Goal: Task Accomplishment & Management: Complete application form

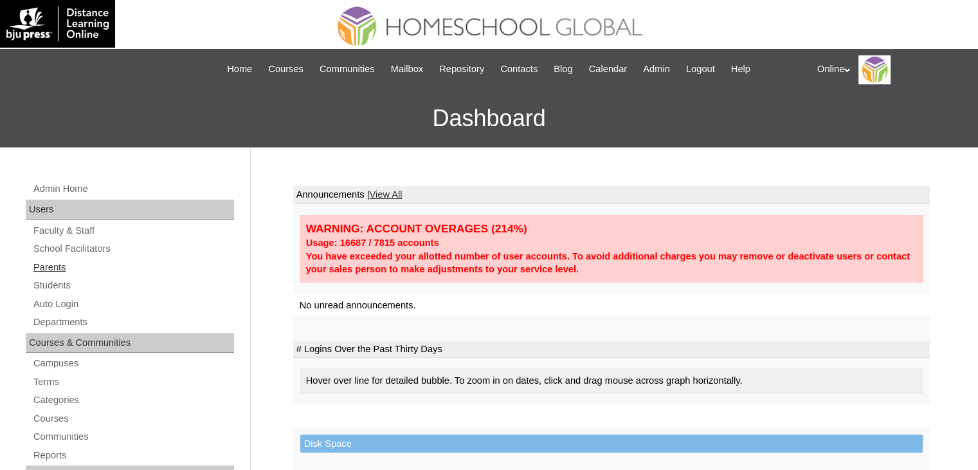
click at [80, 264] on link "Parents" at bounding box center [133, 267] width 202 height 16
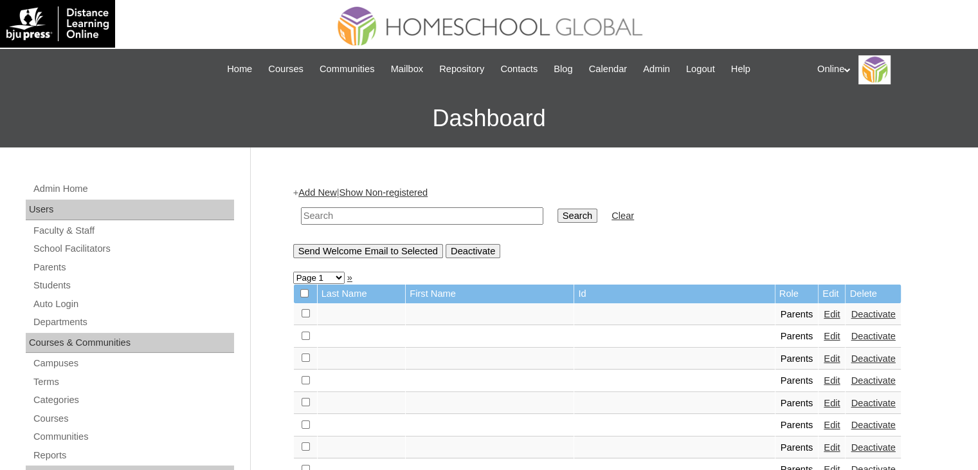
click at [324, 191] on link "Add New" at bounding box center [317, 192] width 38 height 10
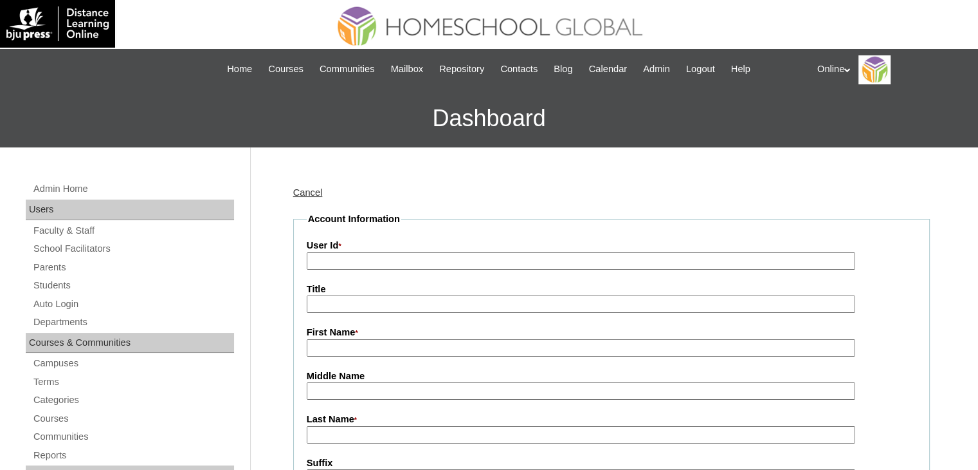
click at [347, 259] on input "User Id *" at bounding box center [581, 260] width 549 height 17
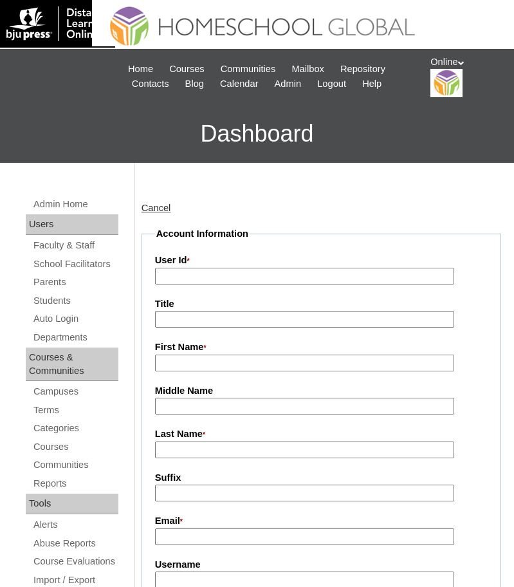
drag, startPoint x: 416, startPoint y: 0, endPoint x: 156, endPoint y: 176, distance: 314.0
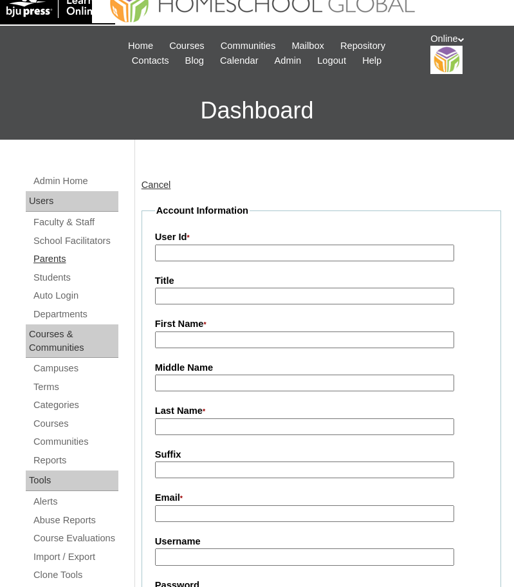
click at [42, 259] on link "Parents" at bounding box center [75, 259] width 86 height 16
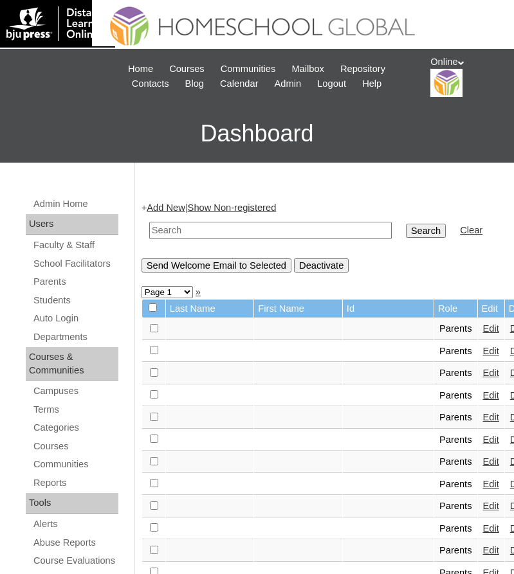
click at [172, 207] on link "Add New" at bounding box center [166, 208] width 38 height 10
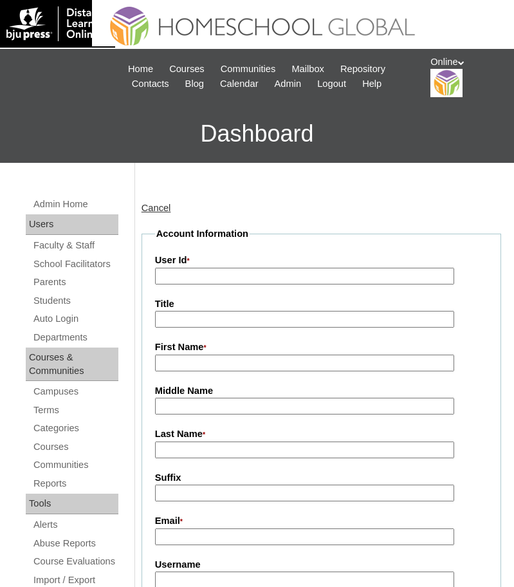
click at [207, 282] on input "User Id *" at bounding box center [305, 276] width 300 height 17
click at [336, 278] on input "User Id *" at bounding box center [305, 276] width 300 height 17
paste input "HGP0202-OACAD2025"
type input "HGP0202-OACAD2025"
click at [301, 365] on input "First Name *" at bounding box center [305, 362] width 300 height 17
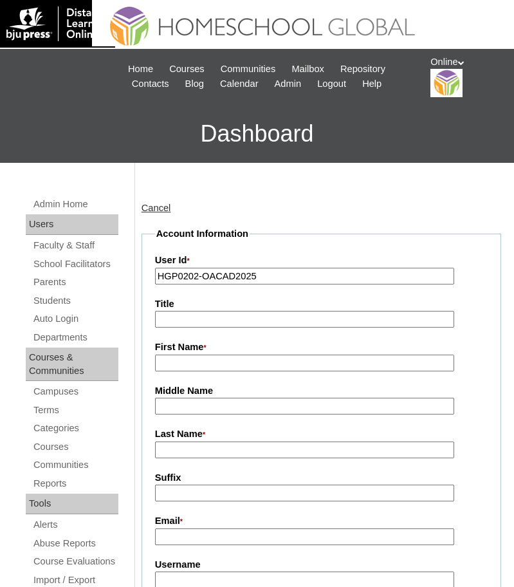
click at [208, 362] on input "First Name *" at bounding box center [305, 362] width 300 height 17
paste input "Aniline Areola"
type input "Aniline"
click at [210, 450] on input "Last Name *" at bounding box center [305, 449] width 300 height 17
paste input "Areola"
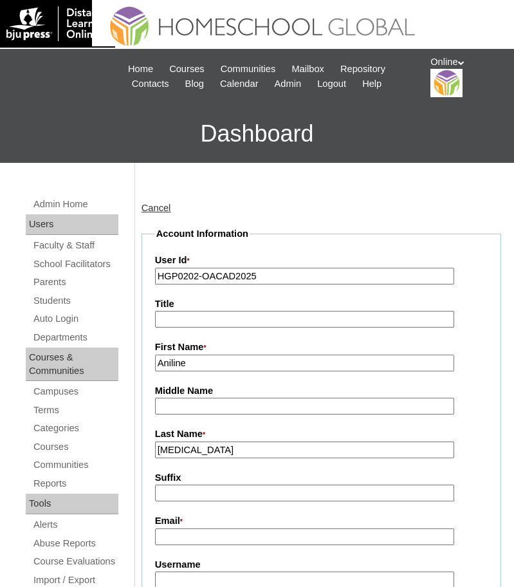
click at [161, 456] on input "Areola" at bounding box center [305, 449] width 300 height 17
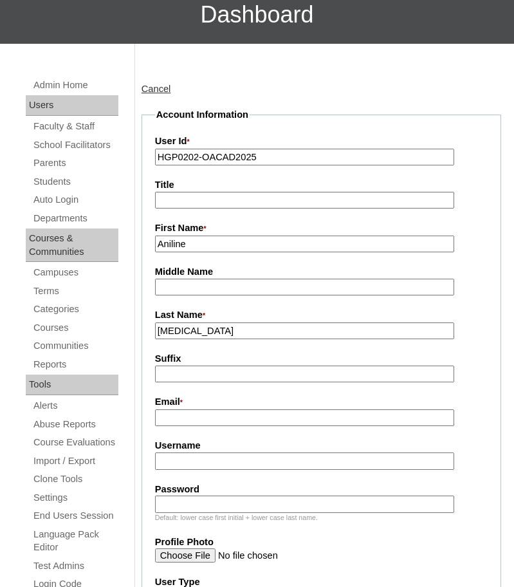
scroll to position [131, 0]
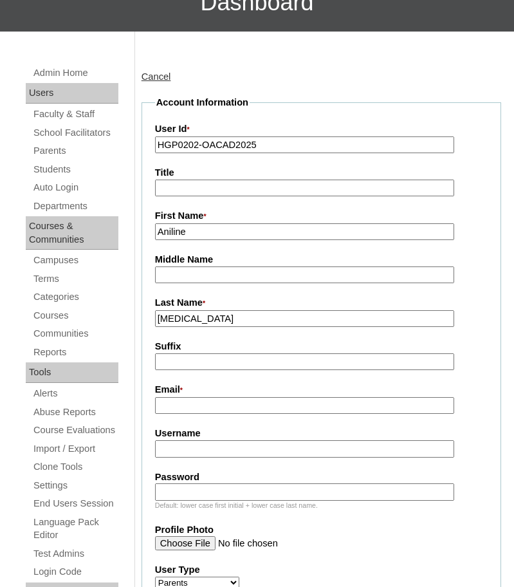
type input "Areola"
click at [286, 403] on input "Email *" at bounding box center [305, 405] width 300 height 17
click at [303, 407] on input "Email *" at bounding box center [305, 405] width 300 height 17
click at [224, 410] on input "Email *" at bounding box center [305, 405] width 300 height 17
paste input "anilineareola@gmail.com"
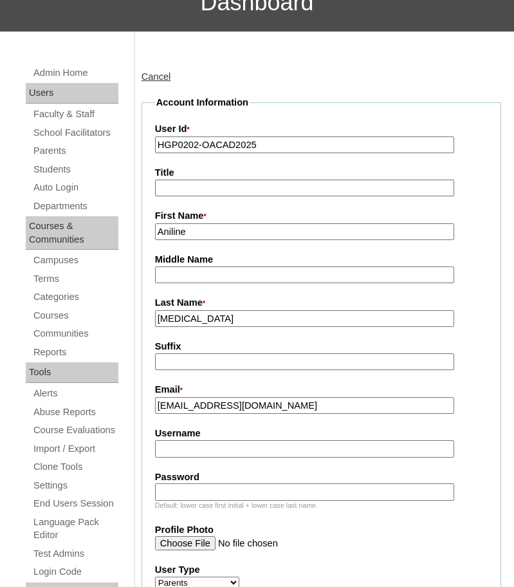
type input "anilineareola@gmail.com"
click at [254, 457] on input "Username" at bounding box center [305, 448] width 300 height 17
click at [409, 452] on input "Username" at bounding box center [305, 448] width 300 height 17
paste input "aareola2025"
type input "aareola2025"
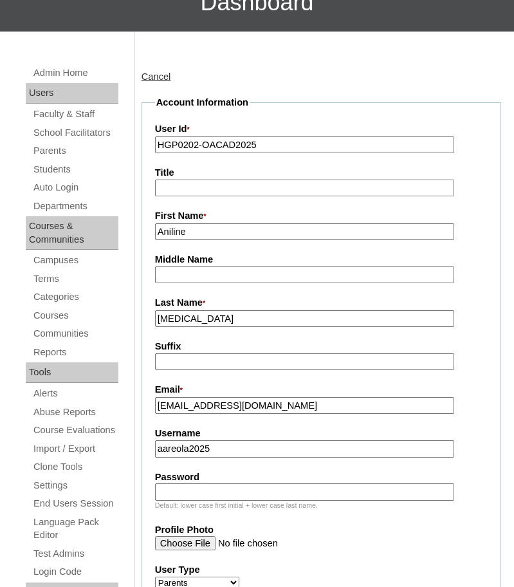
click at [365, 493] on input "Password" at bounding box center [305, 491] width 300 height 17
click at [381, 493] on input "Password" at bounding box center [305, 491] width 300 height 17
click at [369, 492] on input "Password" at bounding box center [305, 491] width 300 height 17
paste input "gTf4d"
type input "gTf4d"
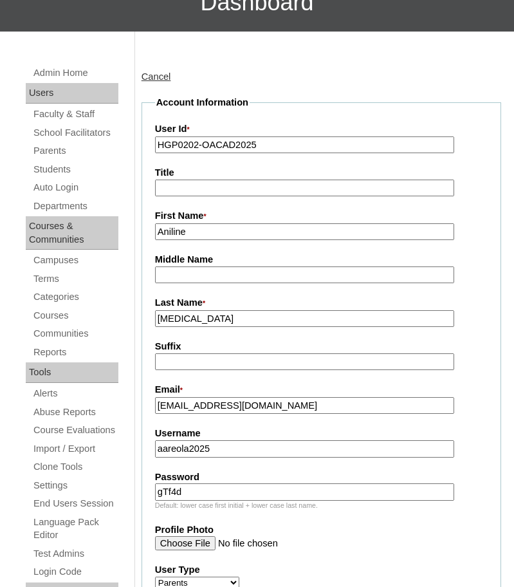
click at [374, 529] on label "Profile Photo" at bounding box center [321, 530] width 333 height 14
click at [374, 536] on input "Profile Photo" at bounding box center [305, 543] width 300 height 14
click at [479, 368] on div "Suffix" at bounding box center [321, 355] width 333 height 30
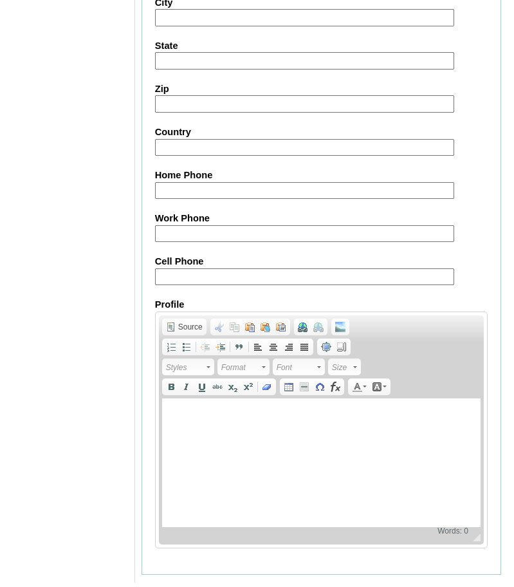
scroll to position [1246, 0]
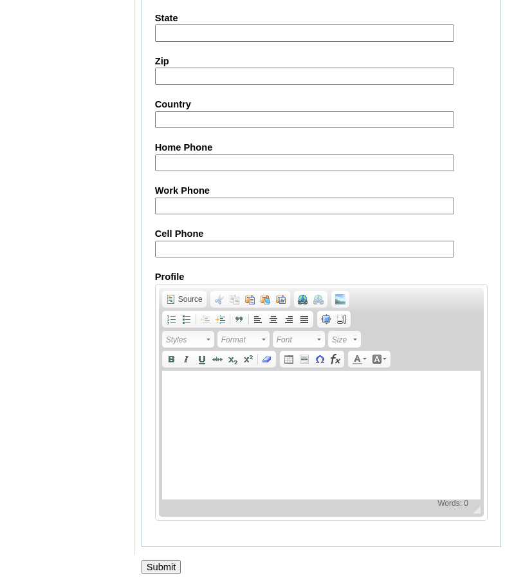
click at [176, 563] on input "Submit" at bounding box center [161, 567] width 40 height 14
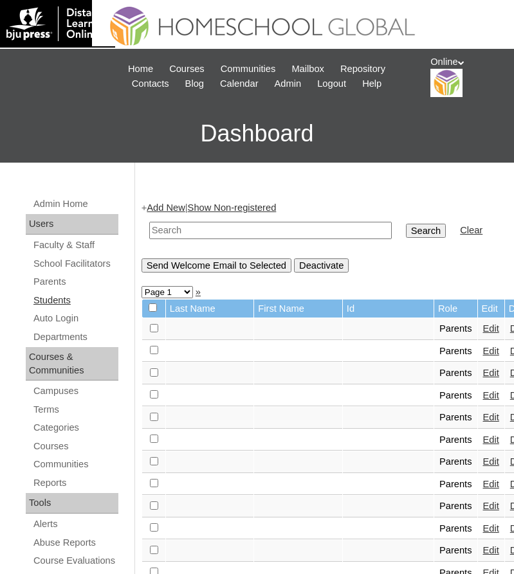
click at [56, 293] on link "Students" at bounding box center [75, 301] width 86 height 16
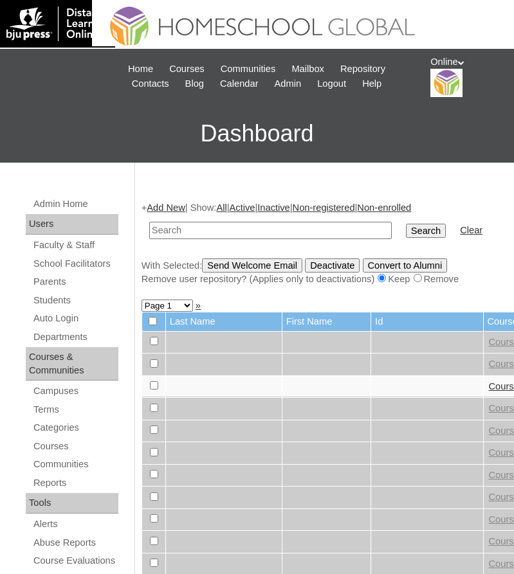
click at [177, 208] on link "Add New" at bounding box center [166, 208] width 38 height 10
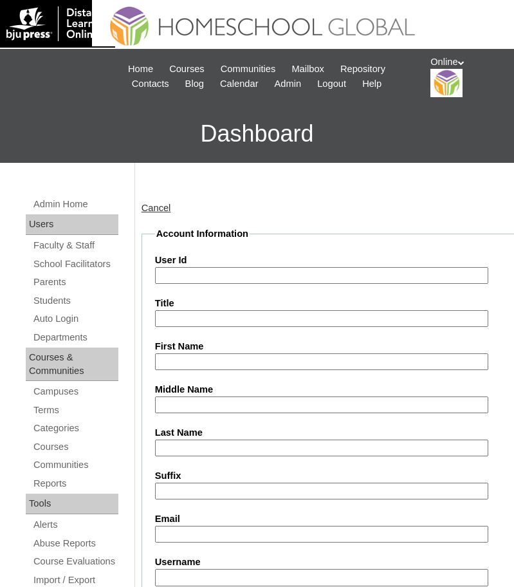
click at [224, 271] on input "User Id" at bounding box center [321, 275] width 333 height 17
click at [356, 276] on input "User Id" at bounding box center [321, 275] width 333 height 17
paste input "HG247OACAD2025"
type input "HG247OACAD2025"
click at [283, 354] on input "First Name" at bounding box center [321, 361] width 333 height 17
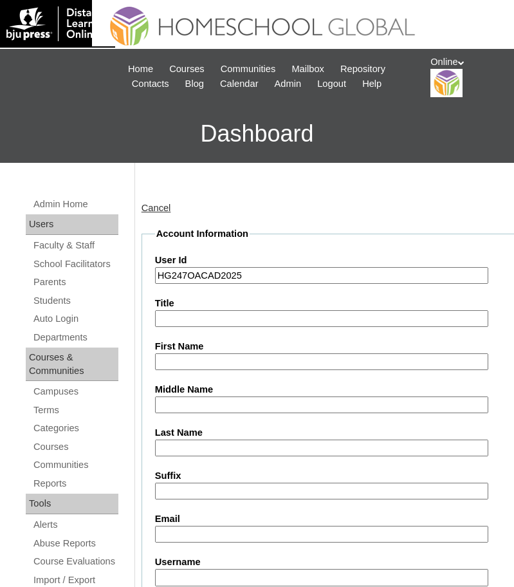
click at [236, 359] on input "First Name" at bounding box center [321, 361] width 333 height 17
paste input "[PERSON_NAME]"
type input "[PERSON_NAME]"
click at [409, 403] on input "Middle Name" at bounding box center [321, 404] width 333 height 17
paste input "Areola"
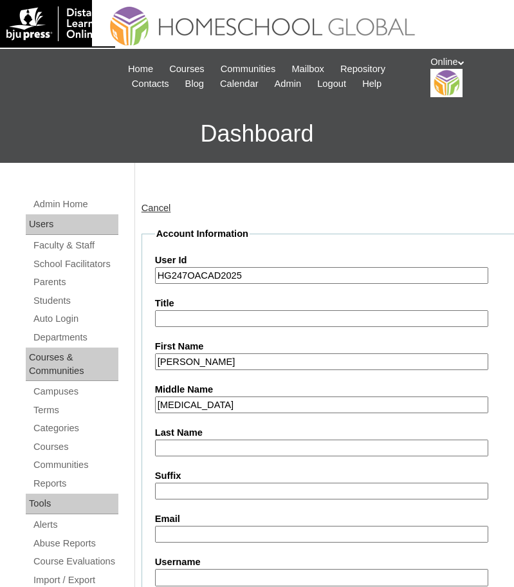
type input "Areola"
click at [312, 447] on input "Last Name" at bounding box center [321, 447] width 333 height 17
paste input "Punzalan"
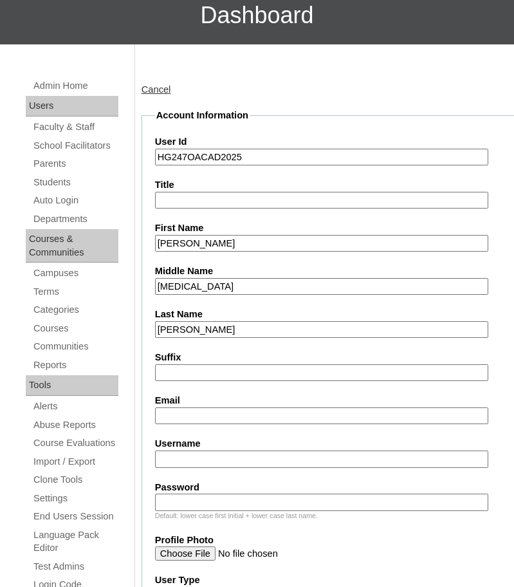
scroll to position [119, 0]
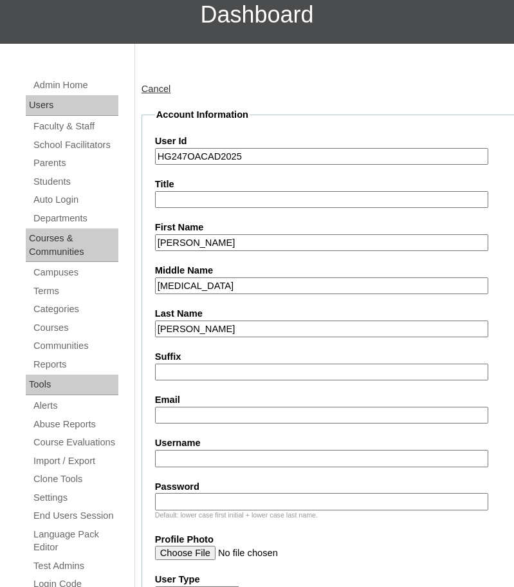
type input "Punzalan"
click at [345, 416] on input "Email" at bounding box center [321, 414] width 333 height 17
click at [206, 459] on input "Username" at bounding box center [321, 458] width 333 height 17
click at [406, 452] on input "Username" at bounding box center [321, 458] width 333 height 17
paste input "dominique.punzalan2025"
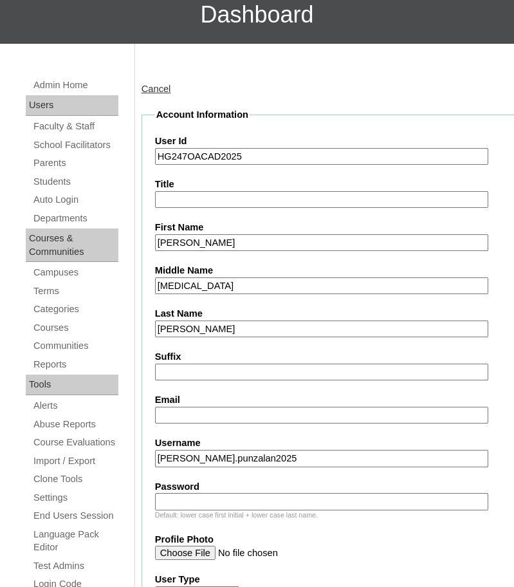
type input "dominique.punzalan2025"
click at [369, 500] on input "Password" at bounding box center [321, 501] width 333 height 17
click at [397, 502] on input "Password" at bounding box center [321, 501] width 333 height 17
paste input "Ft3ds"
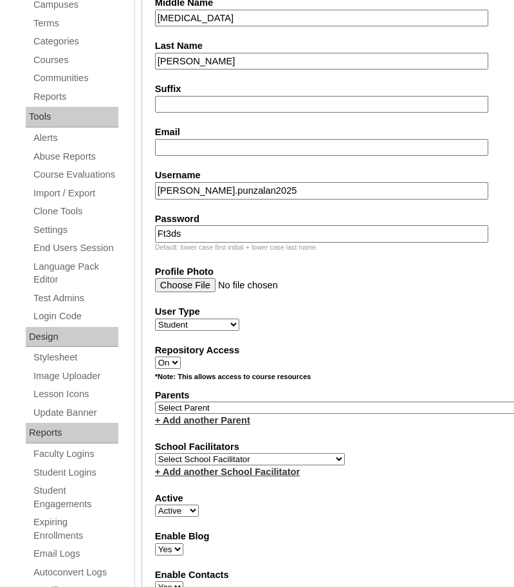
scroll to position [407, 0]
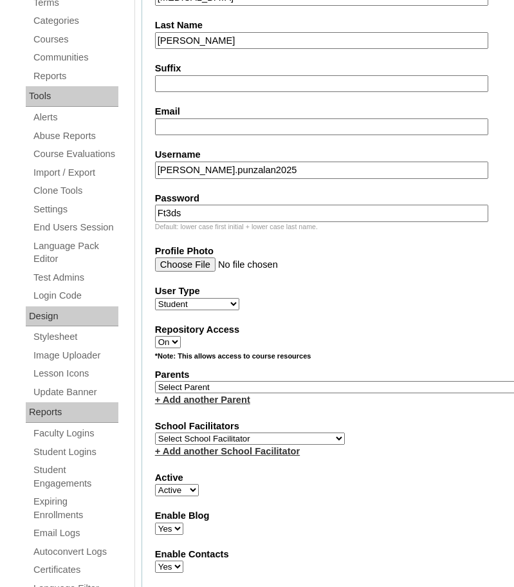
type input "Ft3ds"
click at [248, 385] on select "Select Parent , , , , , , , , , , , , , , , , , , , , , , , , , , , , , , , , ,…" at bounding box center [340, 387] width 370 height 12
click at [370, 386] on select "Select Parent , , , , , , , , , , , , , , , , , , , , , , , , , , , , , , , , ,…" at bounding box center [340, 387] width 370 height 12
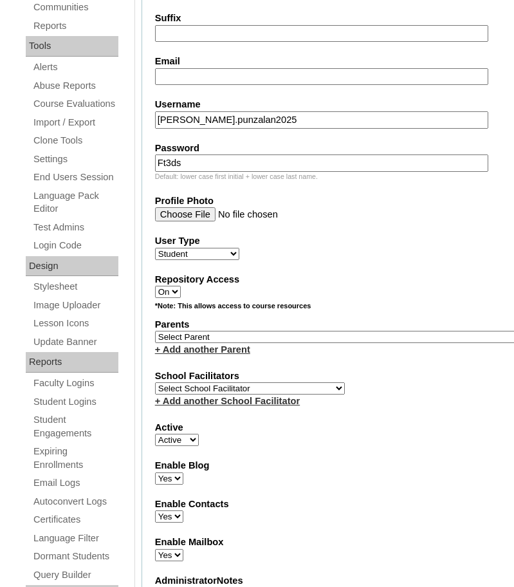
scroll to position [459, 0]
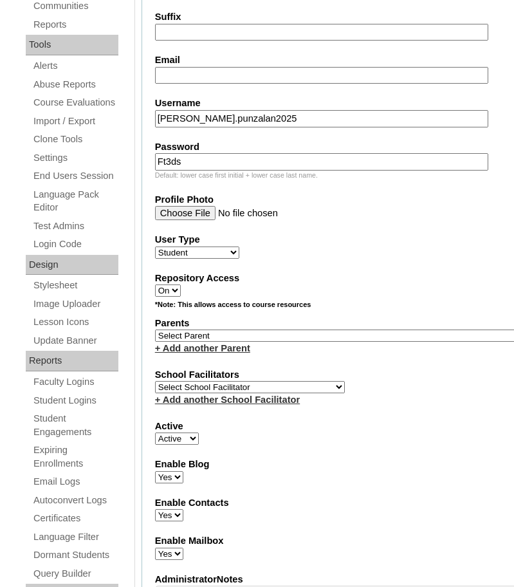
click at [322, 333] on select "Select Parent , , , , , , , , , , , , , , , , , , , , , , , , , , , , , , , , ,…" at bounding box center [340, 335] width 370 height 12
select select "39162"
click at [155, 329] on select "Select Parent , , , , , , , , , , , , , , , , , , , , , , , , , , , , , , , , ,…" at bounding box center [340, 335] width 370 height 12
click at [367, 331] on select "Select Parent , , , , , , , , , , , , , , , , , , , , , , , , , , , , , , , , ,…" at bounding box center [340, 335] width 370 height 12
click at [431, 287] on div "Repository Access On Off" at bounding box center [340, 284] width 370 height 26
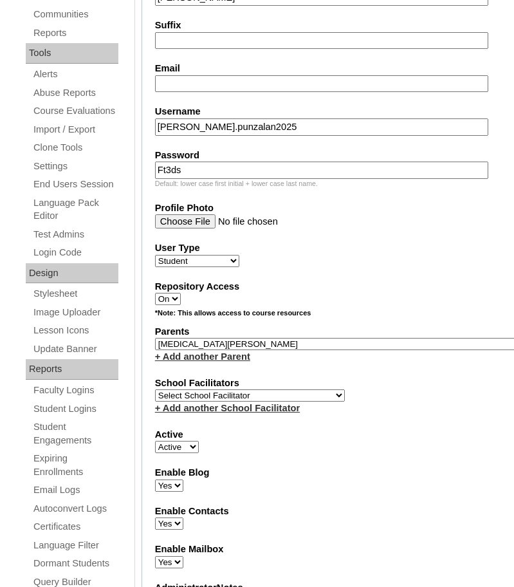
scroll to position [451, 0]
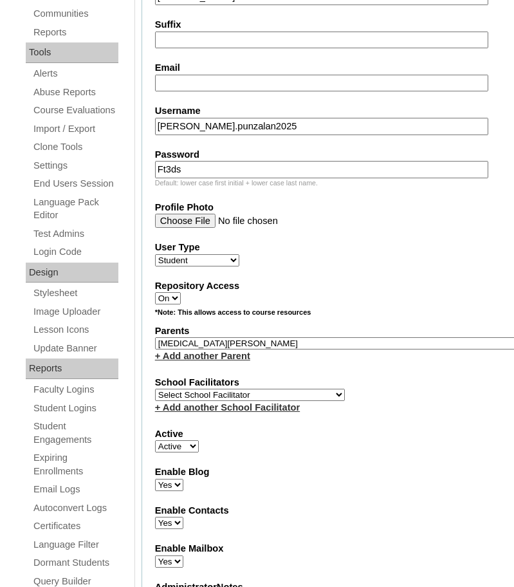
click at [379, 340] on select "Select Parent , , , , , , , , , , , , , , , , , , , , , , , , , , , , , , , , ,…" at bounding box center [340, 343] width 370 height 12
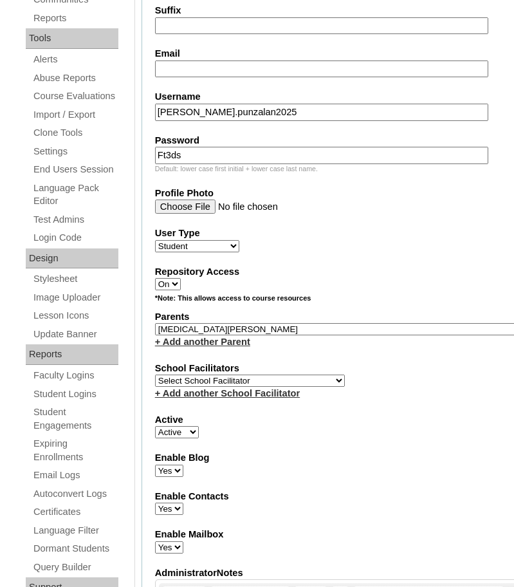
scroll to position [466, 0]
click at [374, 327] on select "Select Parent , , , , , , , , , , , , , , , , , , , , , , , , , , , , , , , , ,…" at bounding box center [340, 328] width 370 height 12
click at [464, 199] on div "Profile Photo" at bounding box center [340, 200] width 370 height 28
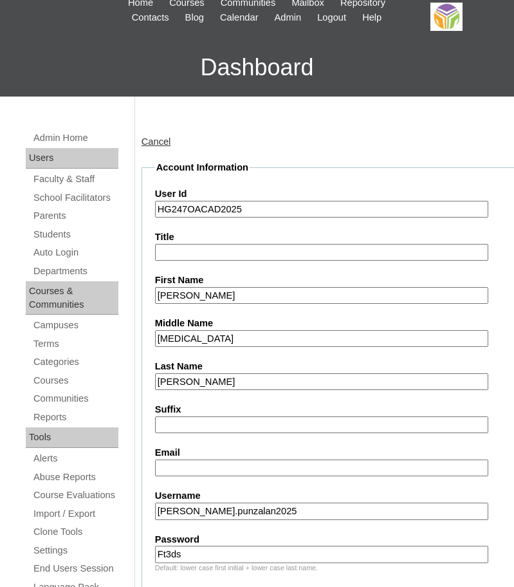
scroll to position [0, 0]
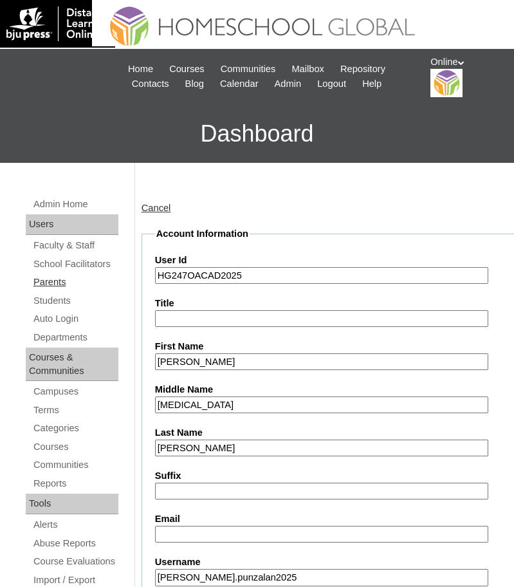
click at [53, 283] on link "Parents" at bounding box center [75, 282] width 86 height 16
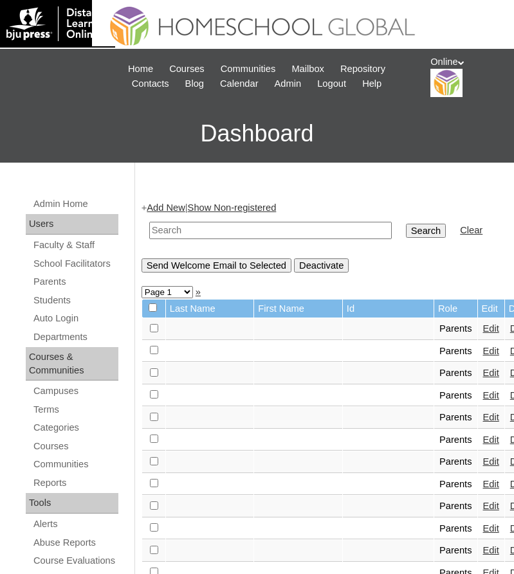
click at [206, 235] on input "text" at bounding box center [270, 230] width 242 height 17
type input "[MEDICAL_DATA]"
click at [406, 232] on input "Search" at bounding box center [426, 231] width 40 height 14
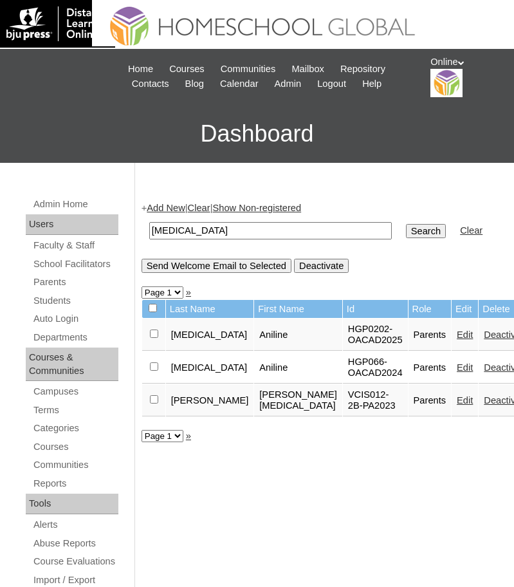
click at [457, 372] on link "Edit" at bounding box center [465, 367] width 16 height 10
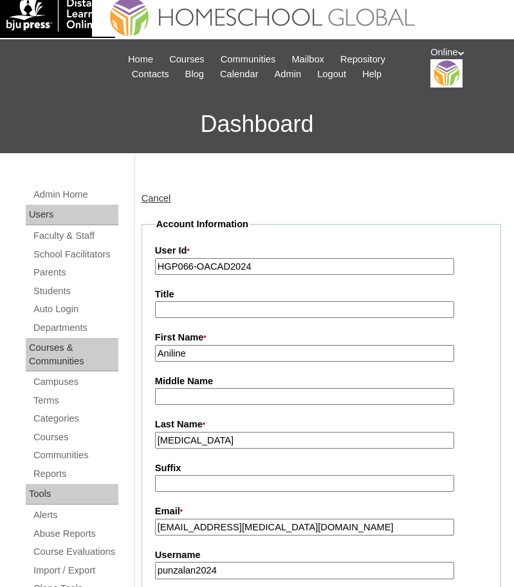
scroll to position [10, 0]
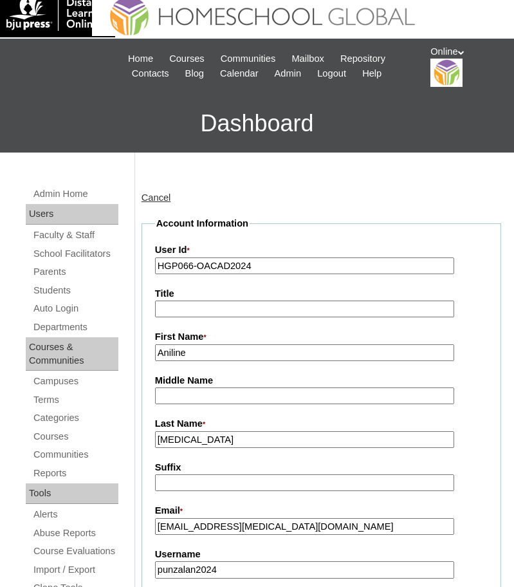
click at [329, 270] on input "HGP066-OACAD2024" at bounding box center [305, 265] width 300 height 17
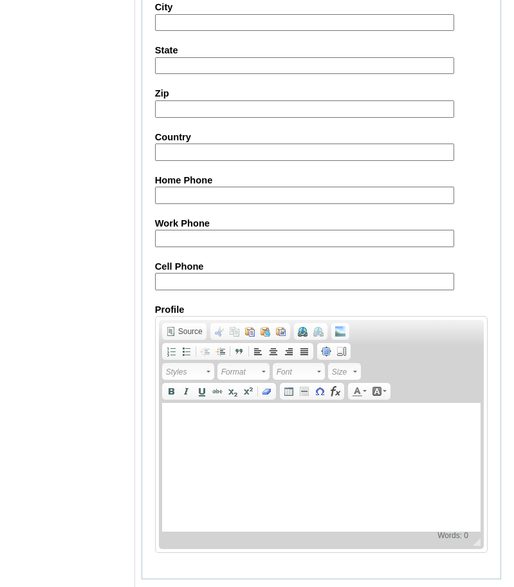
scroll to position [1198, 0]
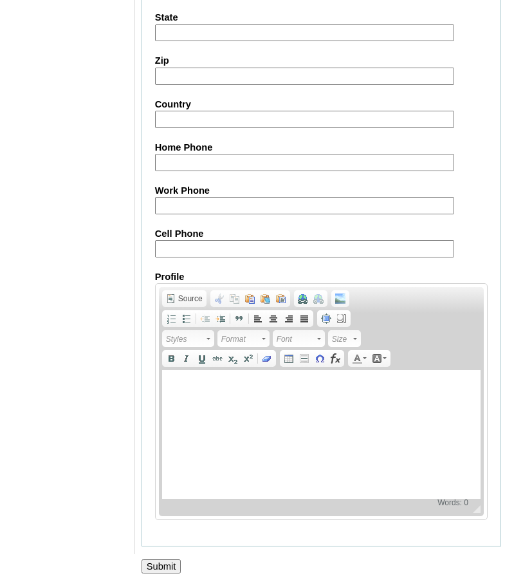
type input "HGP066-OACAD2024 (old)"
click at [168, 560] on input "Submit" at bounding box center [161, 566] width 40 height 14
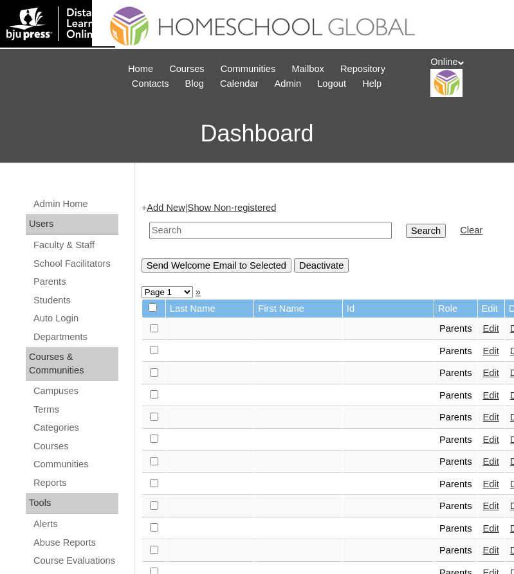
click at [175, 205] on link "Add New" at bounding box center [166, 208] width 38 height 10
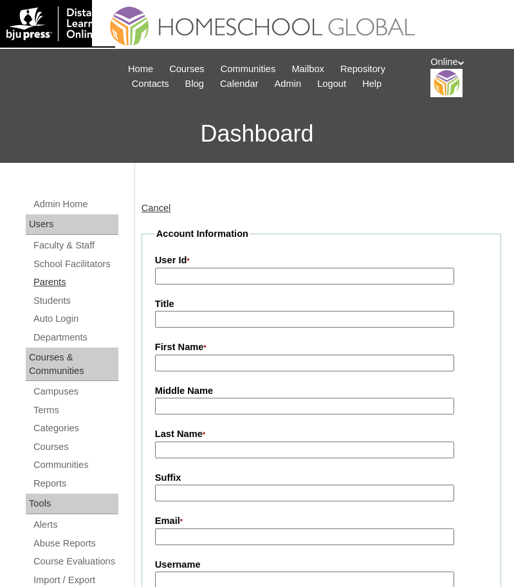
click at [51, 275] on link "Parents" at bounding box center [75, 282] width 86 height 16
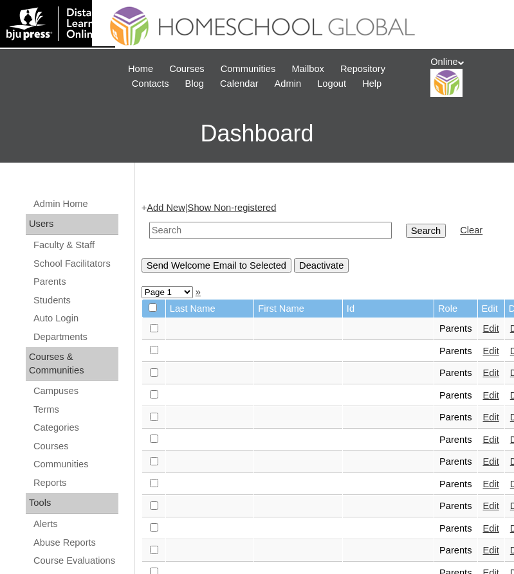
click at [239, 235] on input "text" at bounding box center [270, 230] width 242 height 17
type input "[MEDICAL_DATA]"
click at [406, 224] on input "Search" at bounding box center [426, 231] width 40 height 14
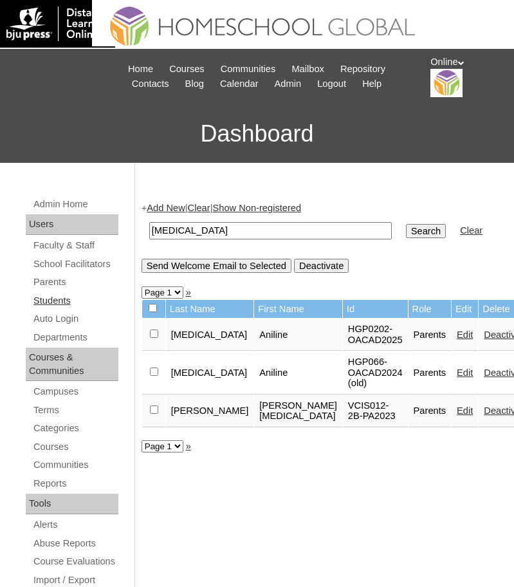
click at [66, 297] on link "Students" at bounding box center [75, 301] width 86 height 16
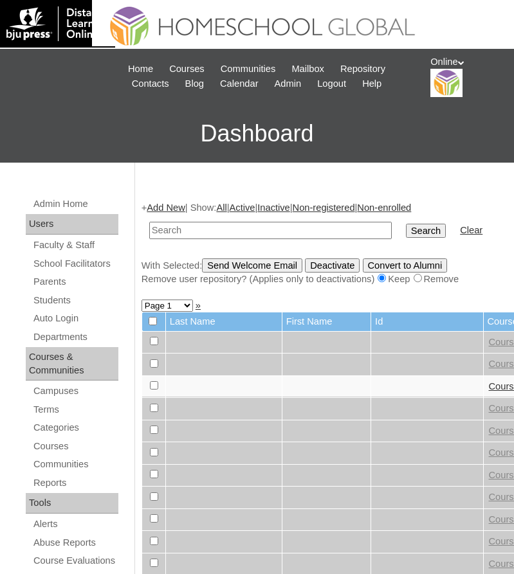
click at [188, 230] on input "text" at bounding box center [270, 230] width 242 height 17
type input "[PERSON_NAME]"
click at [406, 224] on input "Search" at bounding box center [426, 231] width 40 height 14
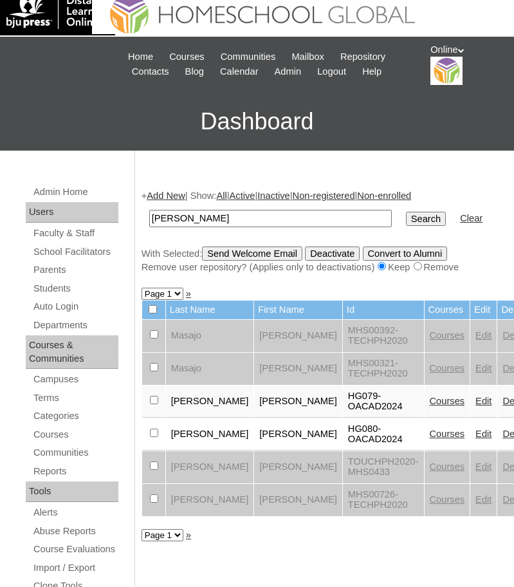
scroll to position [13, 0]
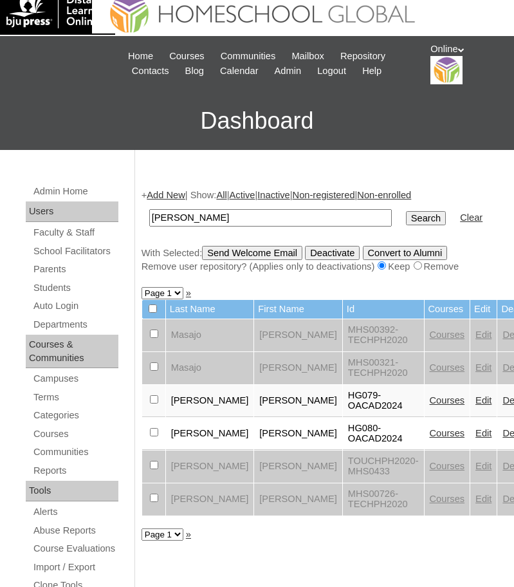
click at [475, 405] on link "Edit" at bounding box center [483, 400] width 16 height 10
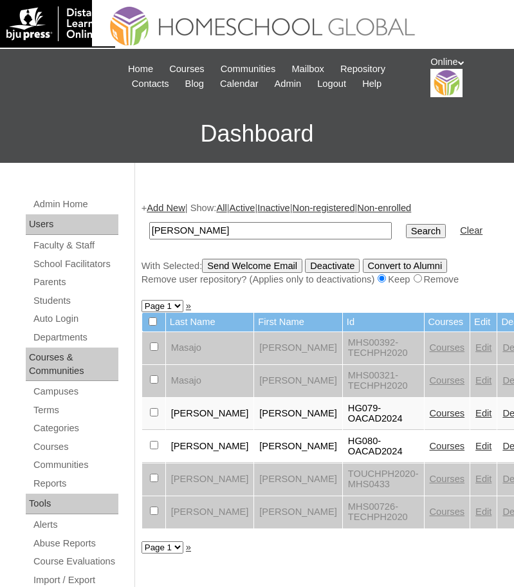
scroll to position [13, 0]
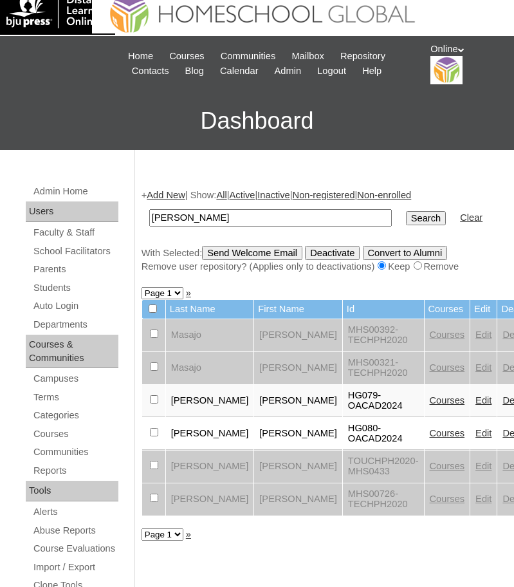
click at [254, 448] on td "Dominique Scarlett" at bounding box center [298, 433] width 88 height 32
click at [475, 438] on link "Edit" at bounding box center [483, 433] width 16 height 10
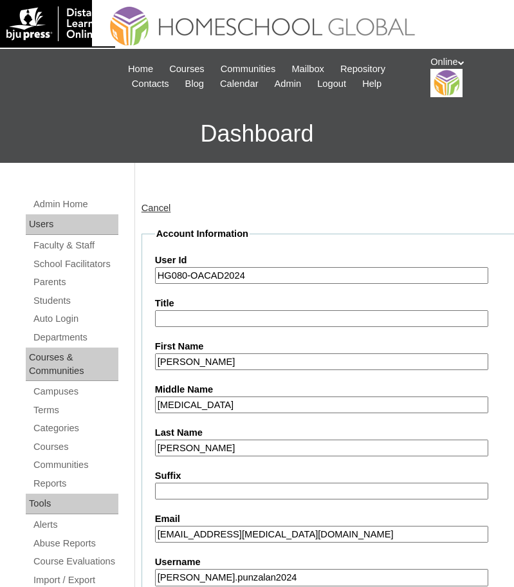
click at [307, 442] on input "Punzalan" at bounding box center [321, 447] width 333 height 17
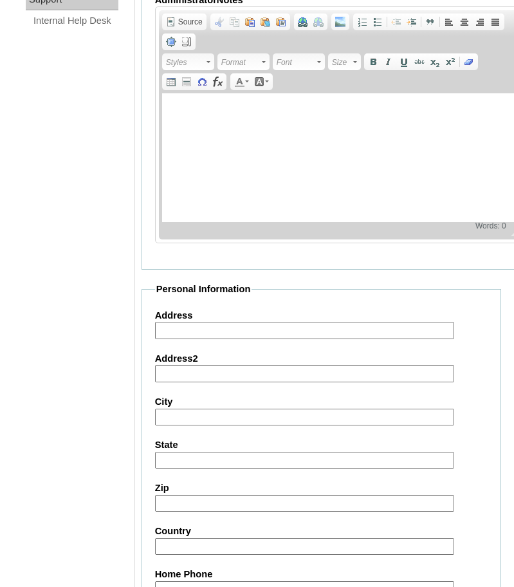
scroll to position [1481, 0]
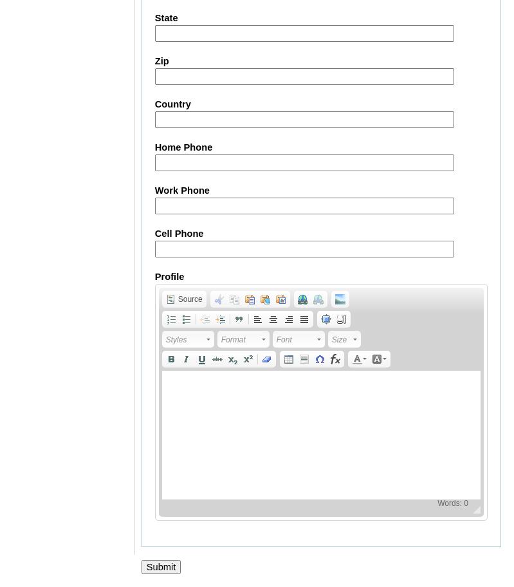
type input "Punzalan (old account)"
click at [163, 567] on input "Submit" at bounding box center [161, 567] width 40 height 14
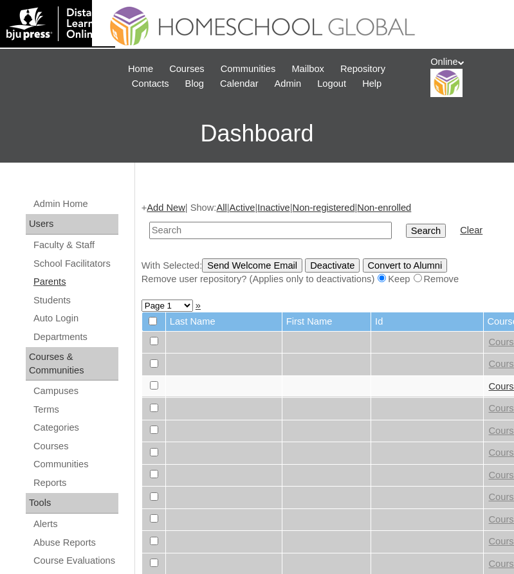
click at [60, 282] on link "Parents" at bounding box center [75, 282] width 86 height 16
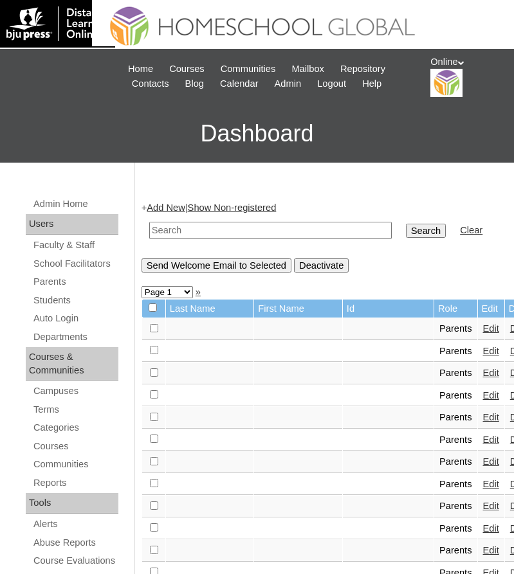
drag, startPoint x: 0, startPoint y: 0, endPoint x: 244, endPoint y: 234, distance: 338.4
click at [244, 234] on input "text" at bounding box center [270, 230] width 242 height 17
type input "[MEDICAL_DATA]"
click at [406, 228] on input "Search" at bounding box center [426, 231] width 40 height 14
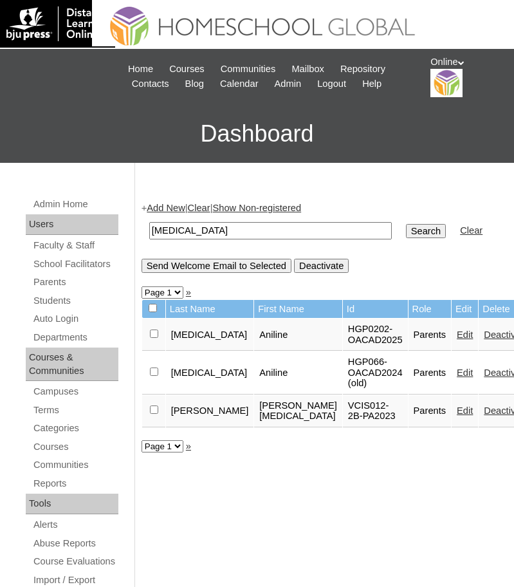
click at [457, 378] on link "Edit" at bounding box center [465, 372] width 16 height 10
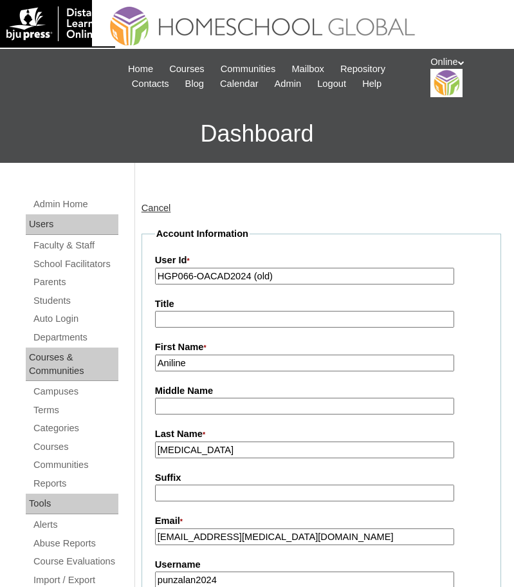
click at [309, 274] on input "HGP066-OACAD2024 (old)" at bounding box center [305, 276] width 300 height 17
type input "HGP066-OACAD2024"
click at [240, 450] on input "Areola" at bounding box center [305, 449] width 300 height 17
paste input "(old)"
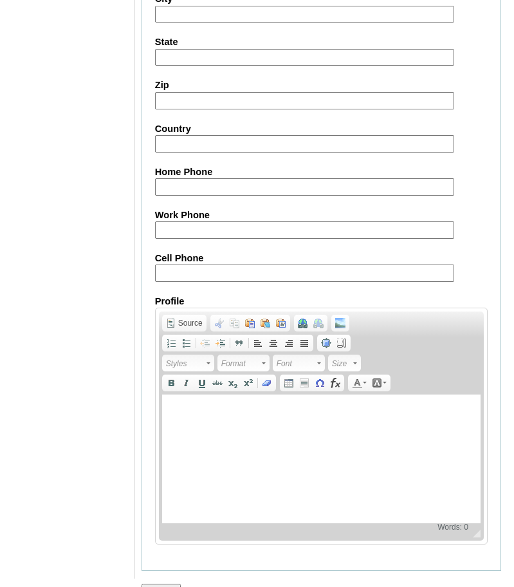
scroll to position [1198, 0]
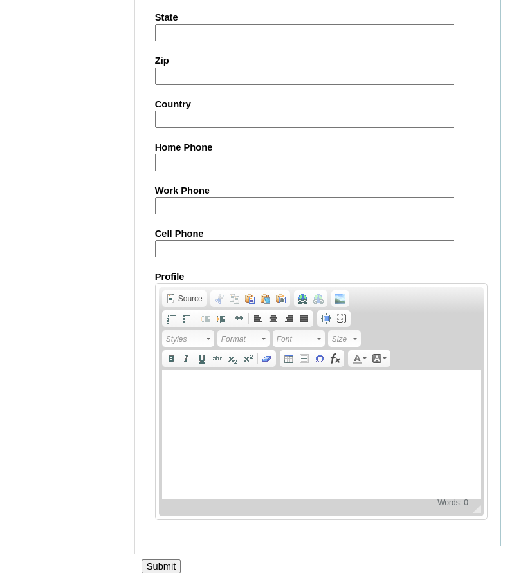
type input "Areola (old account)"
click at [168, 564] on input "Submit" at bounding box center [161, 566] width 40 height 14
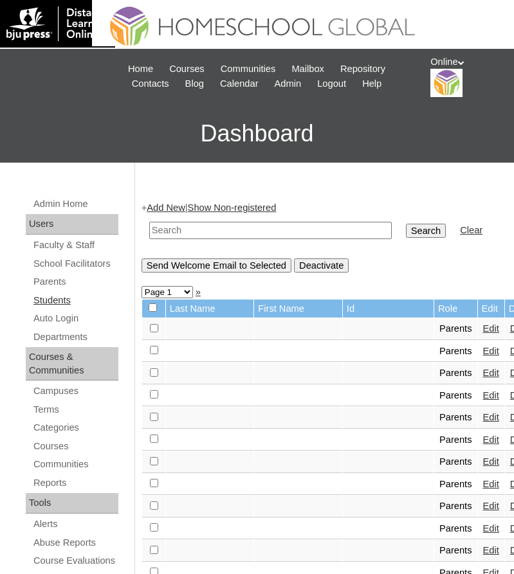
click at [55, 297] on link "Students" at bounding box center [75, 301] width 86 height 16
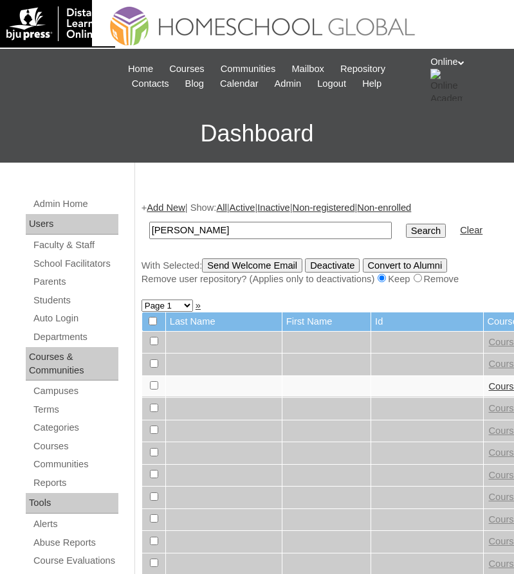
type input "[PERSON_NAME]"
click at [178, 203] on link "Add New" at bounding box center [166, 208] width 38 height 10
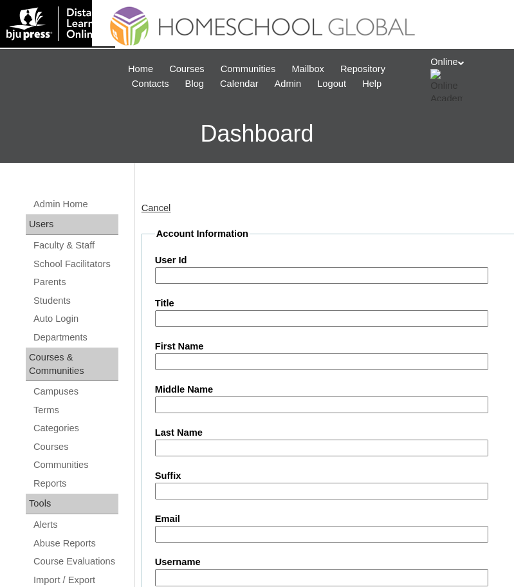
click at [208, 266] on label "User Id" at bounding box center [340, 260] width 370 height 14
click at [208, 267] on input "User Id" at bounding box center [321, 275] width 333 height 17
click at [389, 271] on input "User Id" at bounding box center [321, 275] width 333 height 17
paste input "HG247OACAD2025"
type input "HG247OACAD2025"
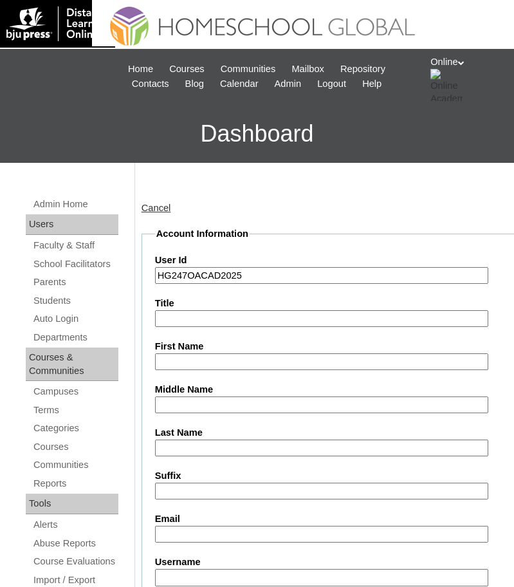
click at [330, 358] on input "First Name" at bounding box center [321, 361] width 333 height 17
type input "[PERSON_NAME]"
click at [286, 408] on input "Middle Name" at bounding box center [321, 404] width 333 height 17
type input "Areola"
click at [210, 444] on input "Last Name" at bounding box center [321, 447] width 333 height 17
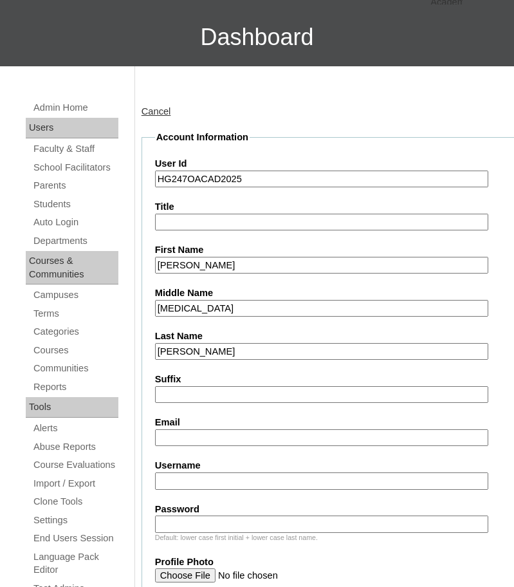
scroll to position [99, 0]
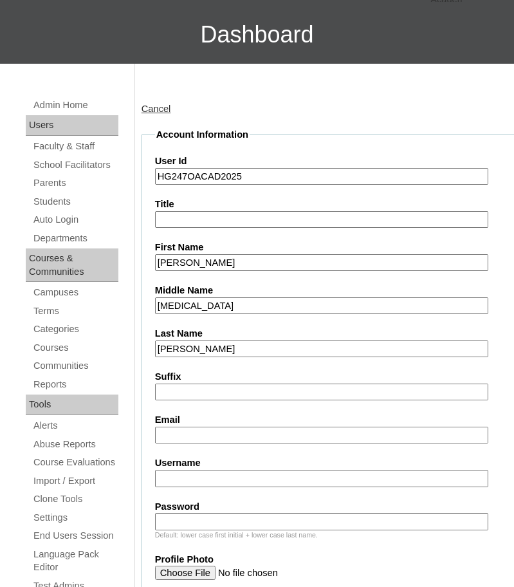
type input "Punzalan"
click at [210, 441] on input "Email" at bounding box center [321, 434] width 333 height 17
type input "anilineareola@gmail.com"
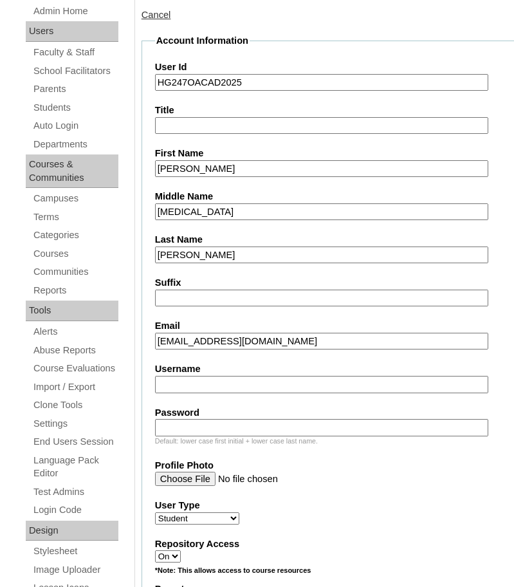
scroll to position [194, 0]
click at [323, 385] on input "Username" at bounding box center [321, 383] width 333 height 17
click at [404, 392] on input "Username" at bounding box center [321, 383] width 333 height 17
paste input "dominique.punzalan2025"
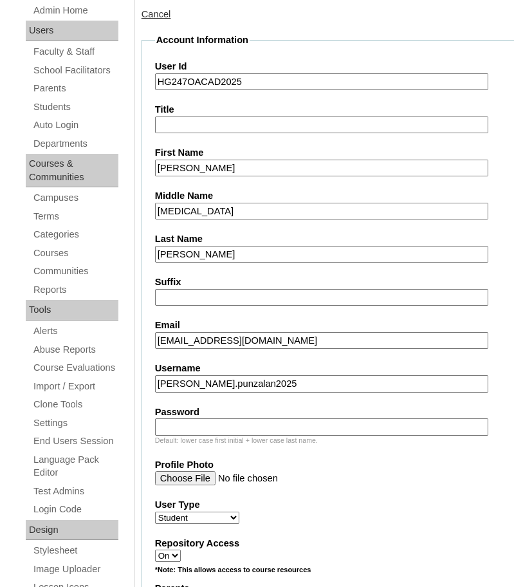
type input "dominique.punzalan2025"
click at [357, 425] on input "Password" at bounding box center [321, 426] width 333 height 17
click at [214, 431] on input "Password" at bounding box center [321, 426] width 333 height 17
paste input "Ft3ds"
type input "Ft3ds"
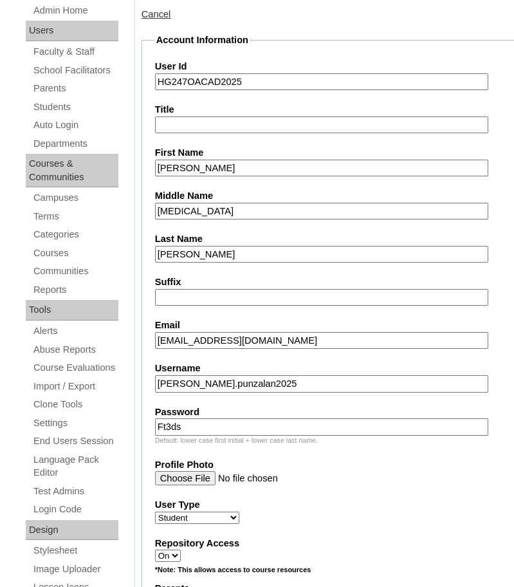
click at [327, 498] on label "User Type" at bounding box center [340, 505] width 370 height 14
click at [239, 511] on select "Faculty Staff Student Parents School Facilitators" at bounding box center [197, 517] width 84 height 12
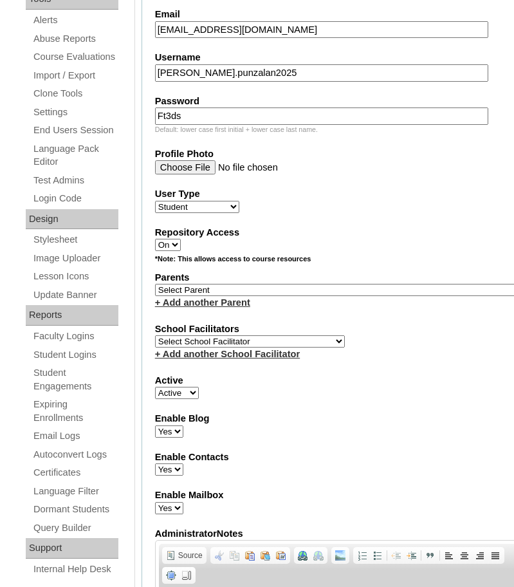
scroll to position [516, 0]
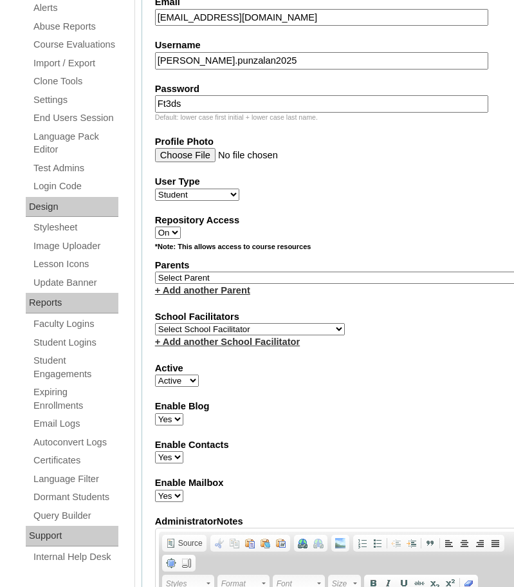
click at [352, 277] on select "Select Parent , , , , , , , , , , , , , , , , , , , , , , , , , , , , , , , , ,…" at bounding box center [340, 277] width 370 height 12
select select "43827"
click at [155, 271] on select "Select Parent , , , , , , , , , , , , , , , , , , , , , , , , , , , , , , , , ,…" at bounding box center [340, 277] width 370 height 12
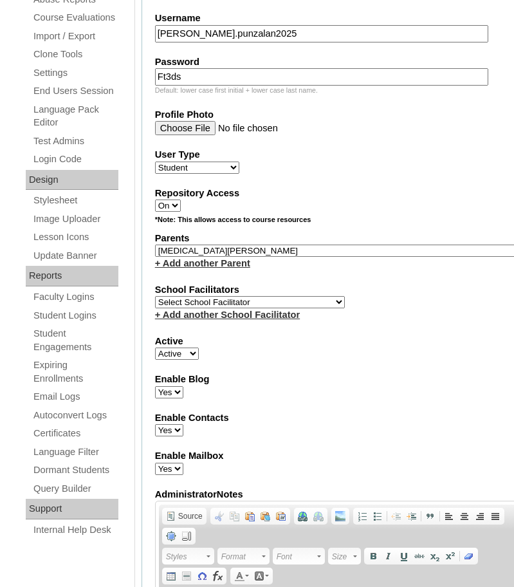
scroll to position [547, 0]
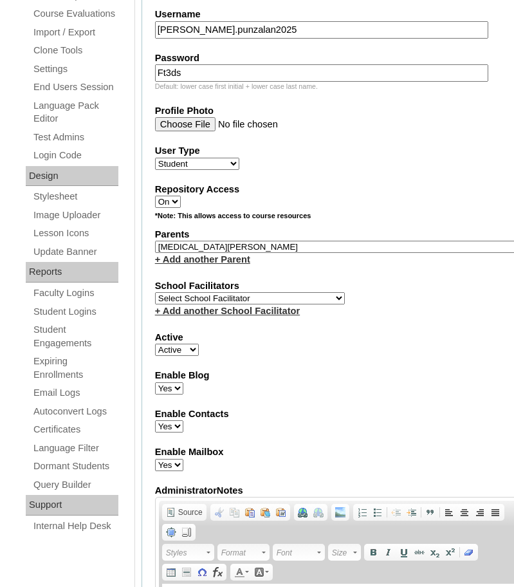
click at [280, 295] on select "Select School Facilitator Norman Añain Ruffa Abadijas Mary Abella Gloryfe Abion…" at bounding box center [250, 298] width 190 height 12
select select "43686"
click at [155, 292] on select "Select School Facilitator Norman Añain Ruffa Abadijas Mary Abella Gloryfe Abion…" at bounding box center [250, 298] width 190 height 12
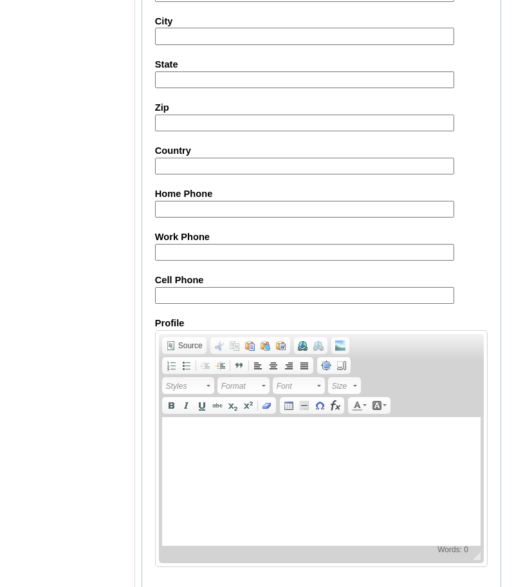
scroll to position [1465, 0]
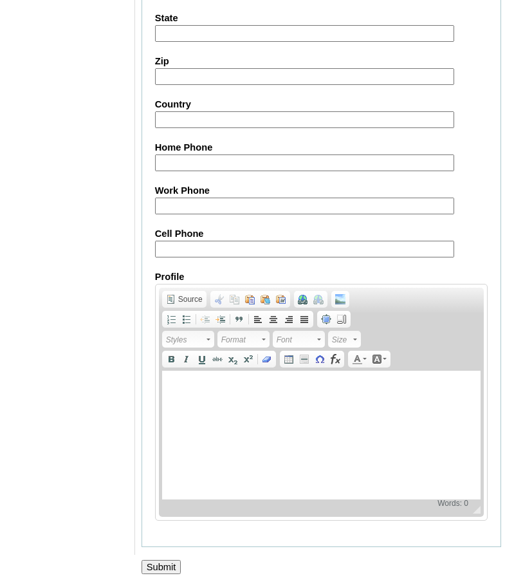
click at [169, 571] on input "Submit" at bounding box center [161, 567] width 40 height 14
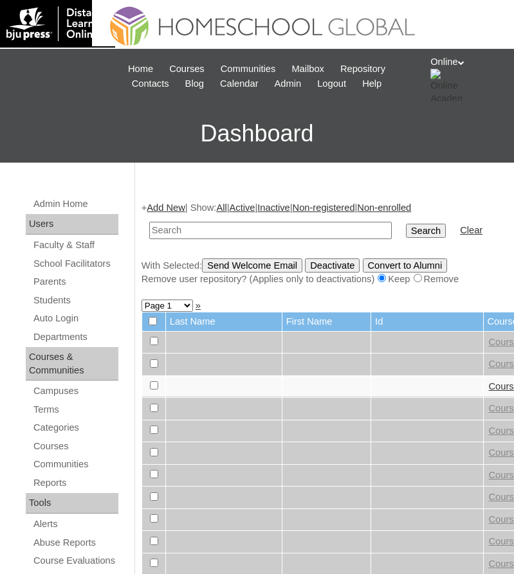
click at [304, 230] on input "text" at bounding box center [270, 230] width 242 height 17
paste input "HG247OACAD2025"
type input "HG247OACAD2025"
click at [406, 232] on input "Search" at bounding box center [426, 231] width 40 height 14
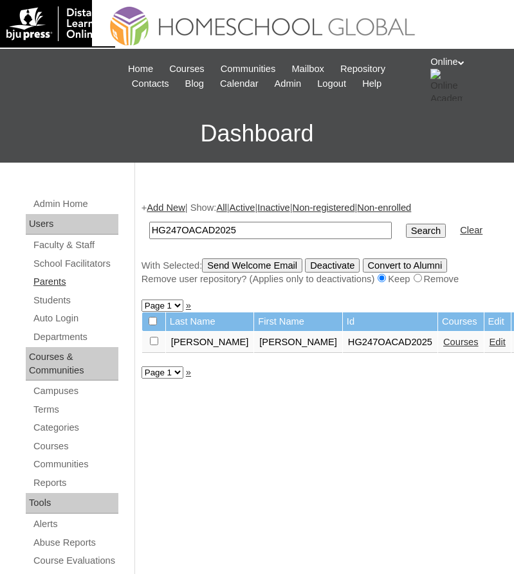
click at [64, 282] on link "Parents" at bounding box center [75, 282] width 86 height 16
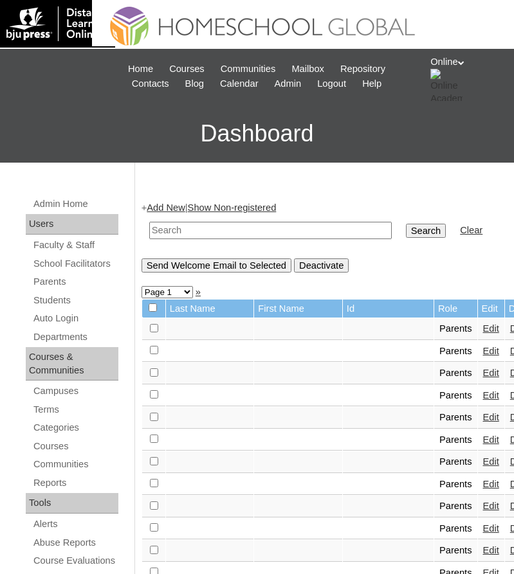
click at [307, 232] on input "text" at bounding box center [270, 230] width 242 height 17
paste input "HGP0202-OACAD2025"
type input "HGP0202-OACAD2025"
click at [406, 227] on input "Search" at bounding box center [426, 231] width 40 height 14
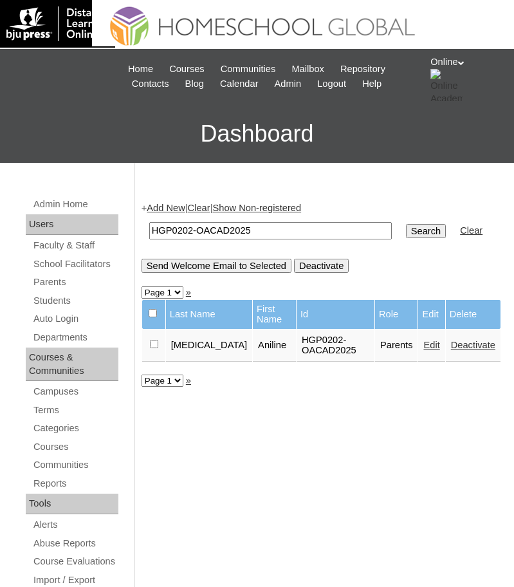
click at [304, 236] on input "HGP0202-OACAD2025" at bounding box center [270, 230] width 242 height 17
type input "[MEDICAL_DATA]"
click at [406, 232] on input "Search" at bounding box center [426, 231] width 40 height 14
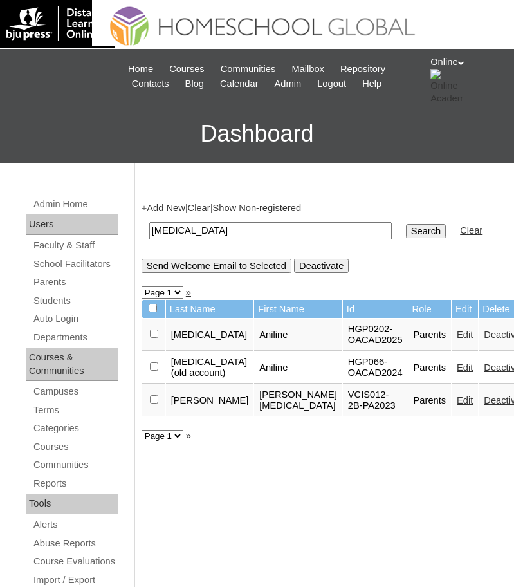
click at [457, 372] on link "Edit" at bounding box center [465, 367] width 16 height 10
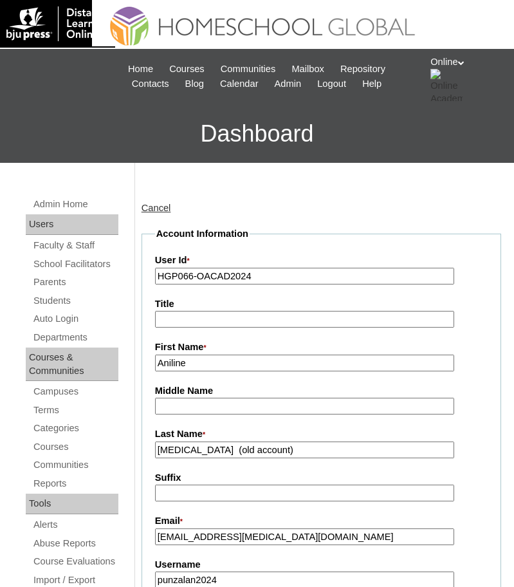
click at [306, 456] on input "[MEDICAL_DATA] (old account)" at bounding box center [305, 449] width 300 height 17
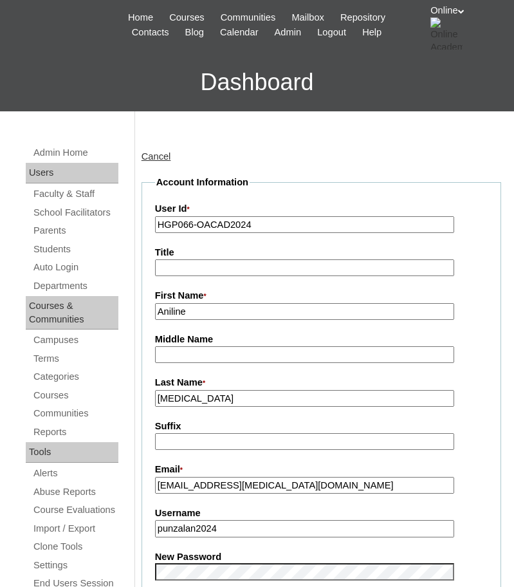
scroll to position [52, 0]
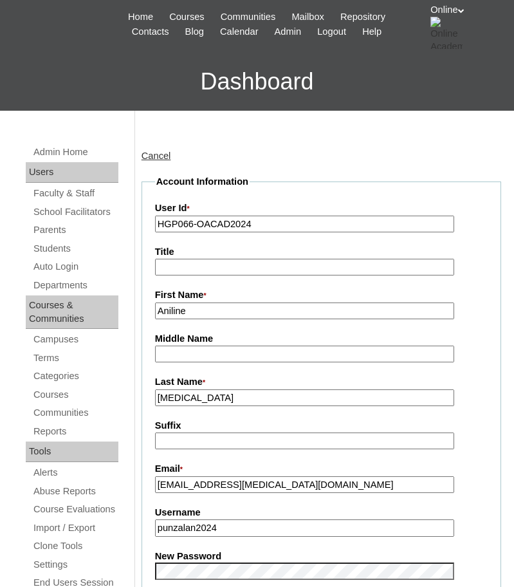
type input "[MEDICAL_DATA]"
click at [243, 311] on input "Aniline" at bounding box center [305, 310] width 300 height 17
paste input "(old account)"
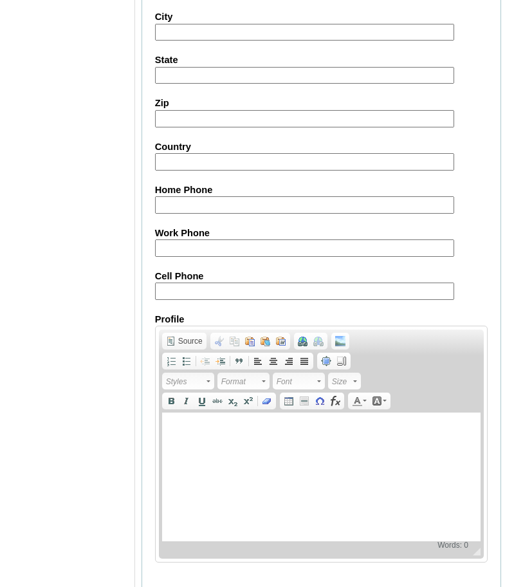
scroll to position [1198, 0]
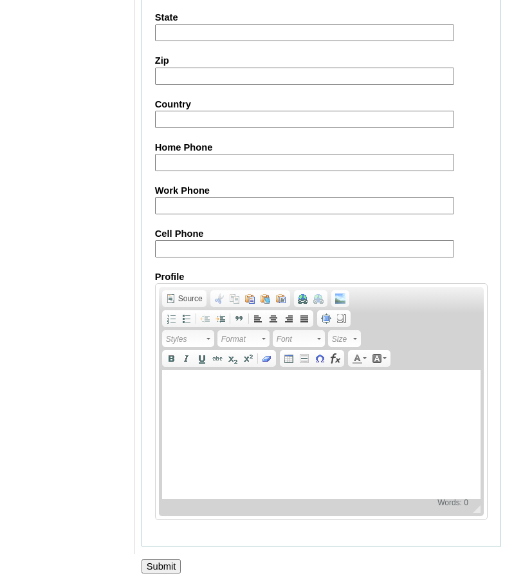
type input "Aniline (old account)"
click at [167, 565] on input "Submit" at bounding box center [161, 566] width 40 height 14
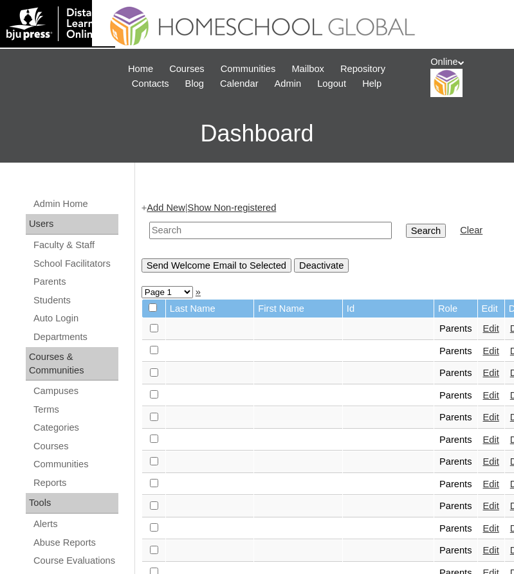
click at [250, 233] on input "text" at bounding box center [270, 230] width 242 height 17
type input "areola"
click at [406, 230] on input "Search" at bounding box center [426, 231] width 40 height 14
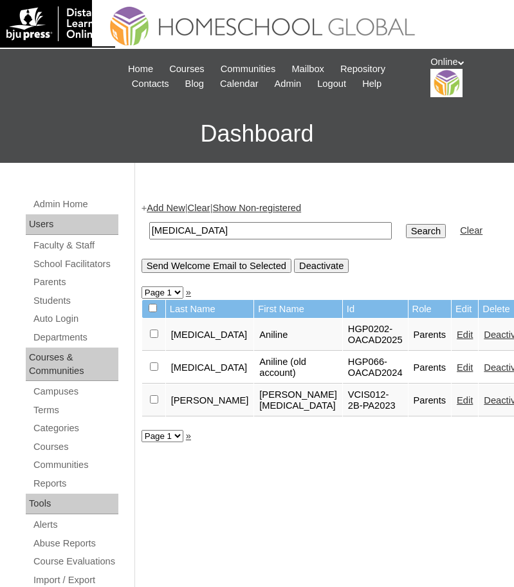
click at [457, 340] on link "Edit" at bounding box center [465, 334] width 16 height 10
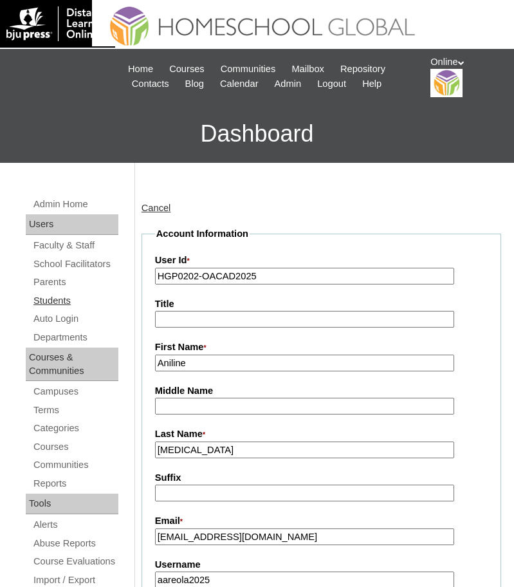
click at [70, 298] on link "Students" at bounding box center [75, 301] width 86 height 16
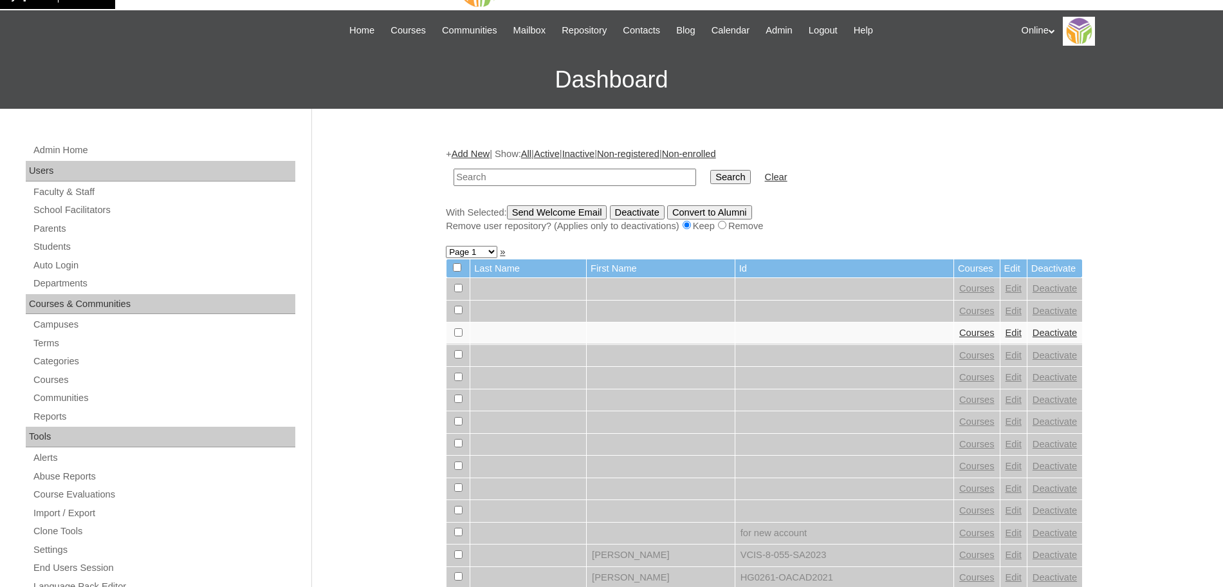
scroll to position [29, 0]
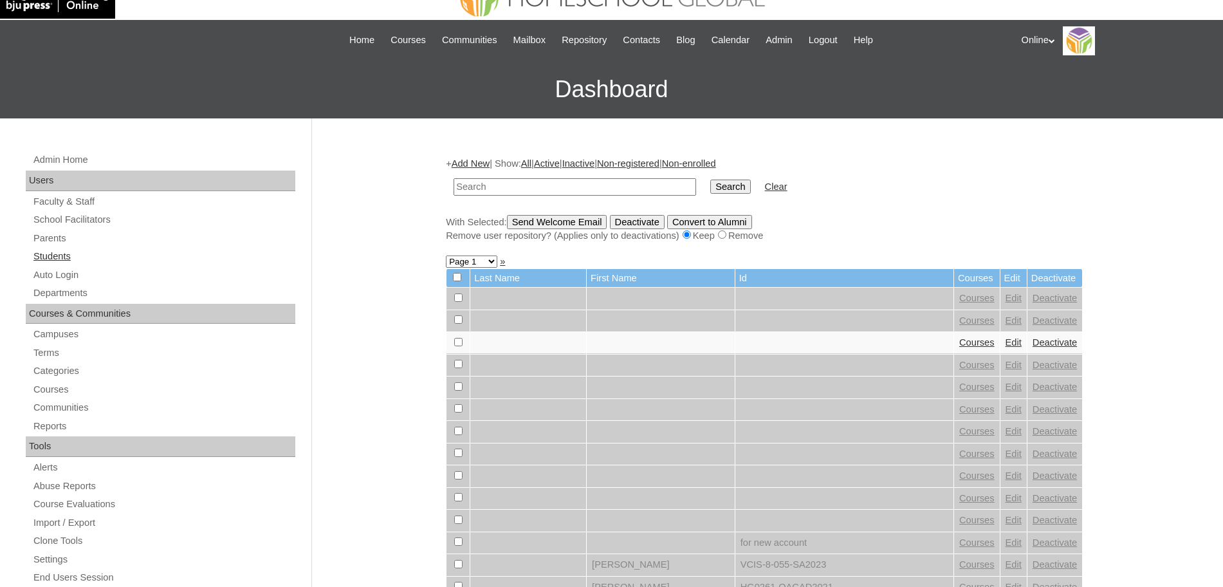
click at [53, 255] on link "Students" at bounding box center [163, 256] width 263 height 16
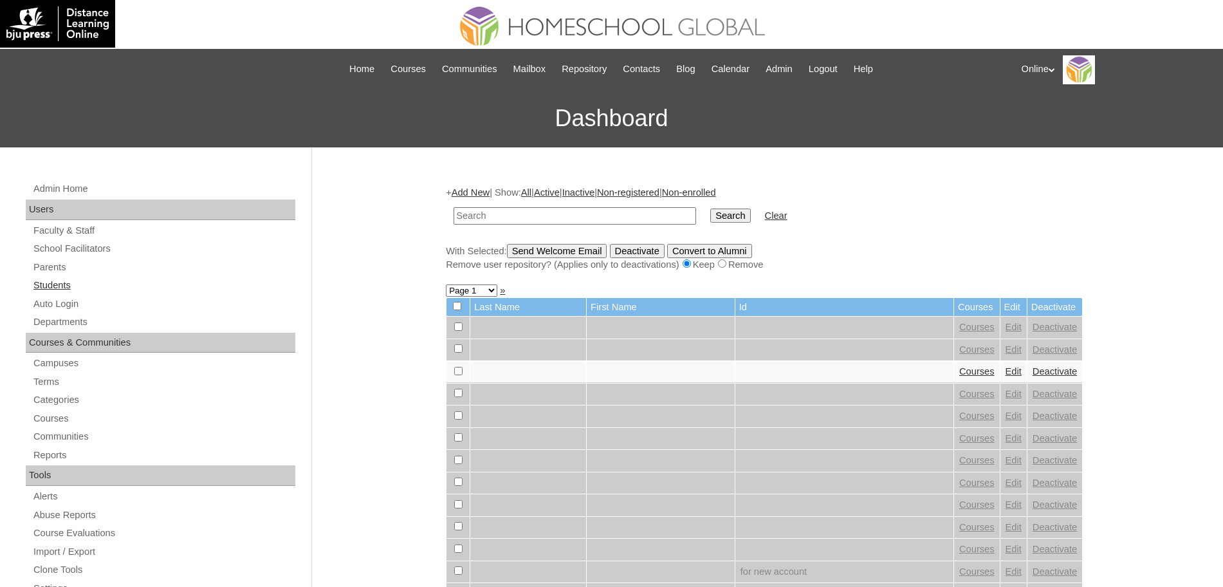
click at [47, 285] on link "Students" at bounding box center [163, 285] width 263 height 16
click at [553, 217] on input "text" at bounding box center [574, 215] width 242 height 17
type input "[PERSON_NAME]"
click at [710, 219] on input "Search" at bounding box center [730, 215] width 40 height 14
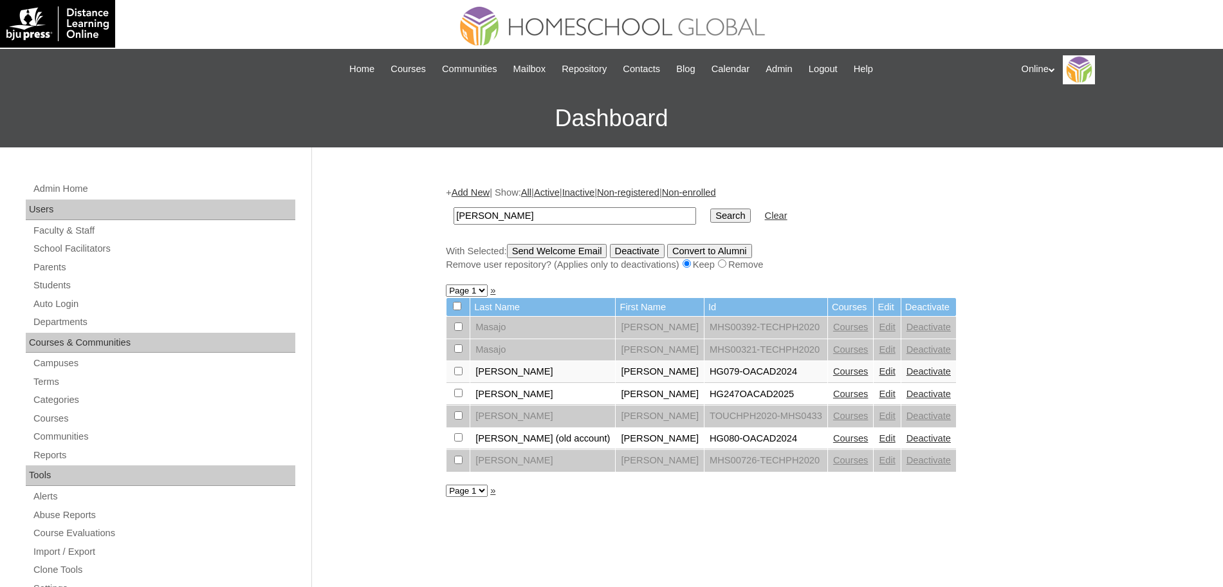
click at [879, 436] on link "Edit" at bounding box center [887, 438] width 16 height 10
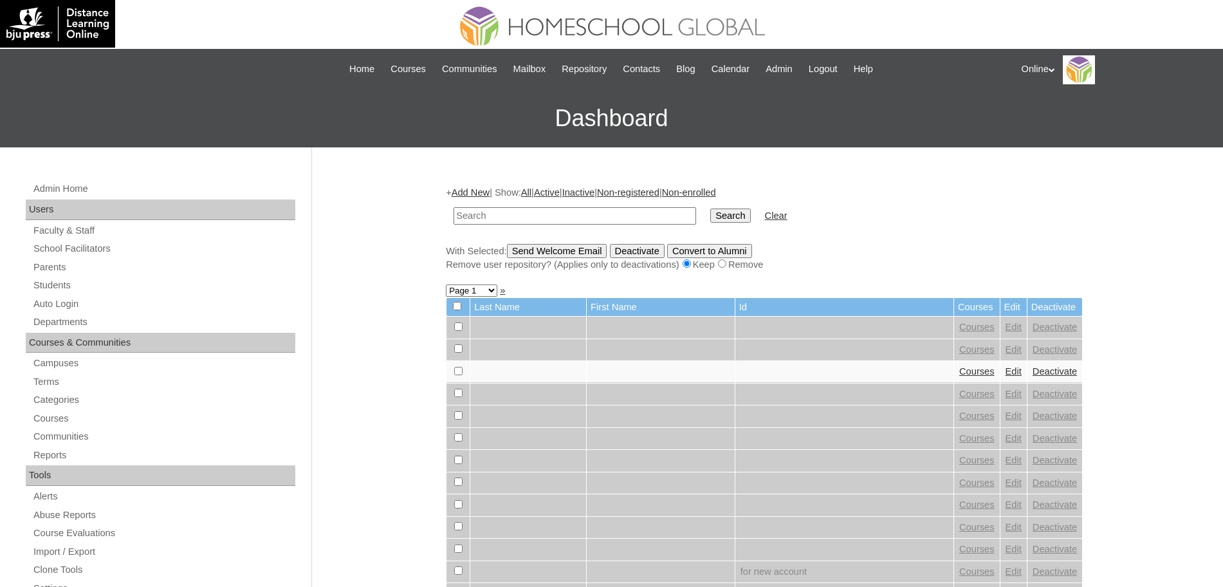
click at [617, 221] on input "text" at bounding box center [574, 215] width 242 height 17
type input "[PERSON_NAME]"
click at [710, 215] on input "Search" at bounding box center [730, 215] width 40 height 14
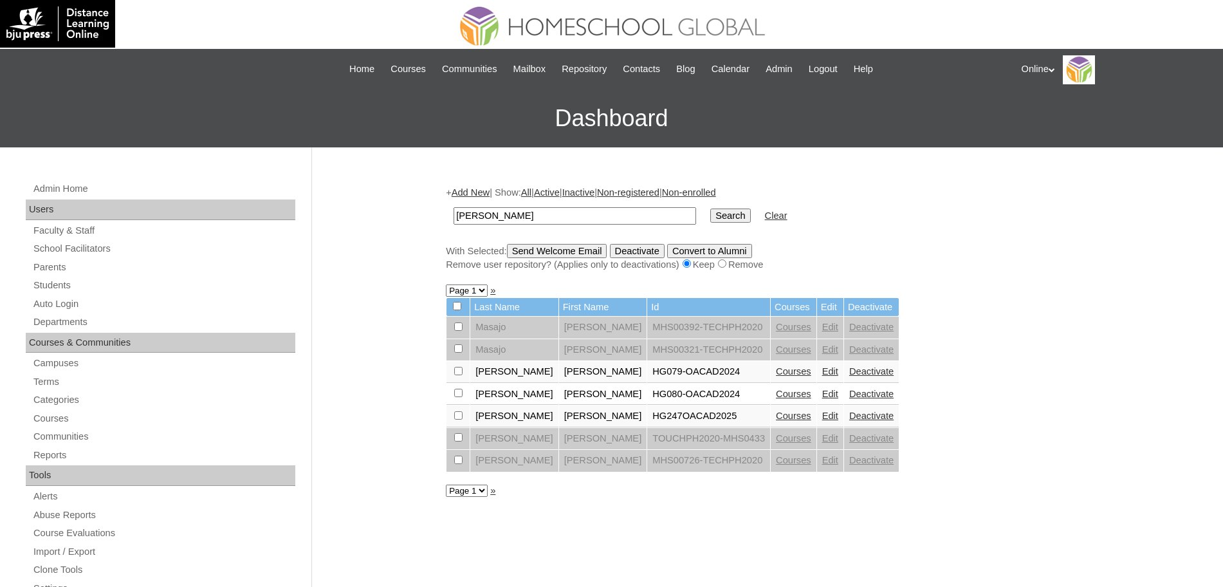
click at [776, 420] on link "Courses" at bounding box center [793, 415] width 35 height 10
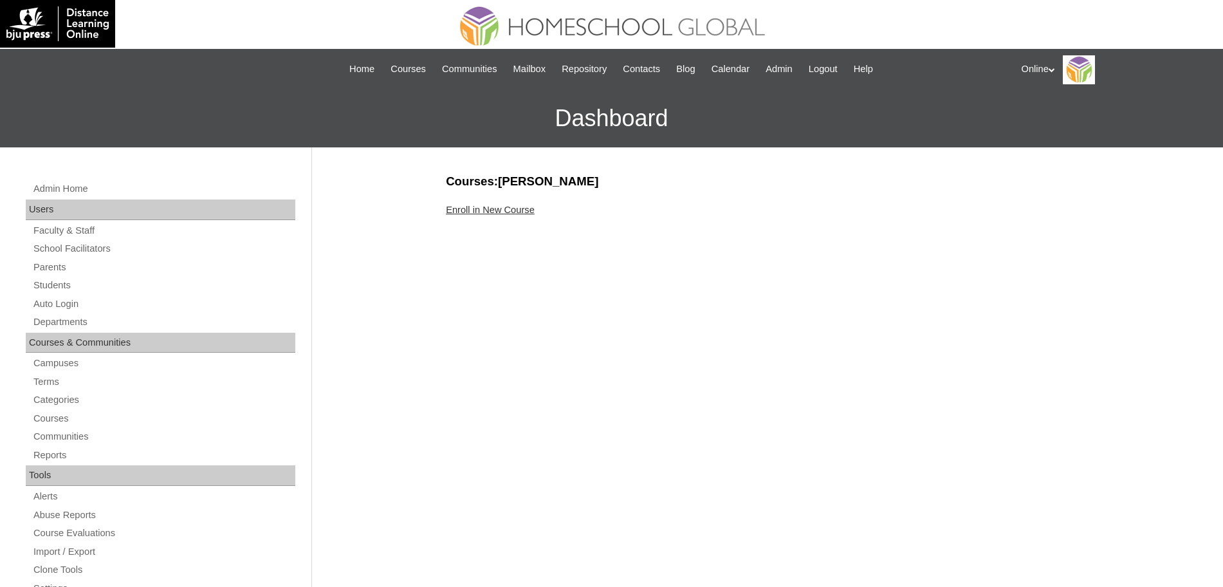
click at [495, 210] on link "Enroll in New Course" at bounding box center [490, 210] width 89 height 10
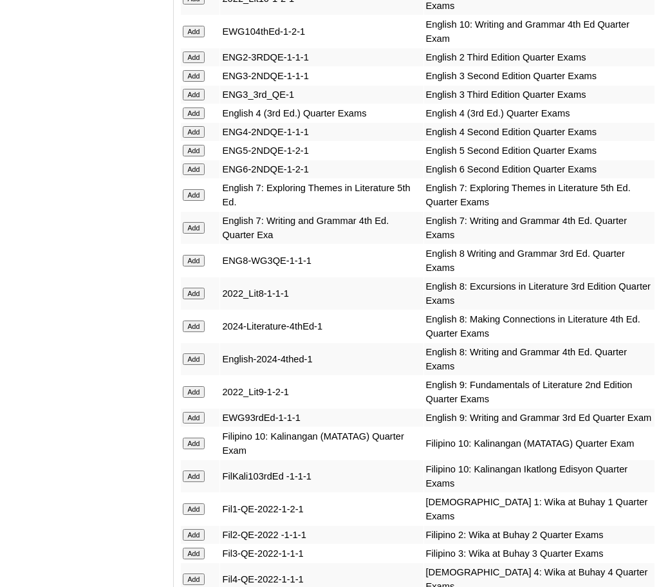
scroll to position [1662, 0]
click at [193, 156] on input "Add" at bounding box center [194, 150] width 23 height 12
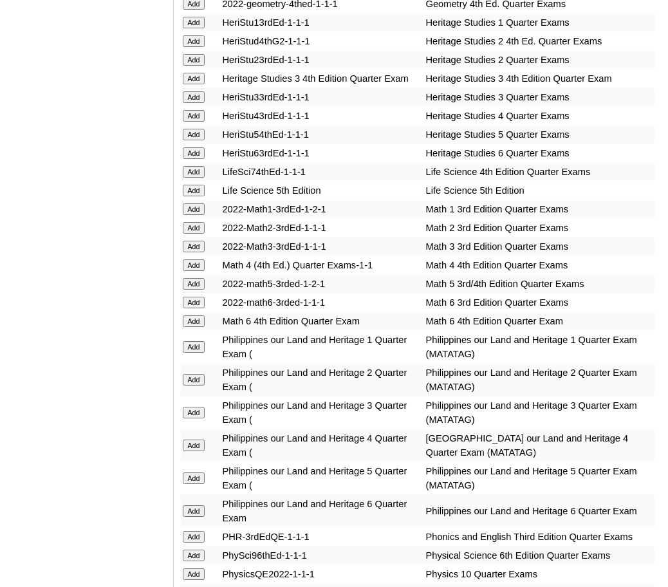
scroll to position [2549, 0]
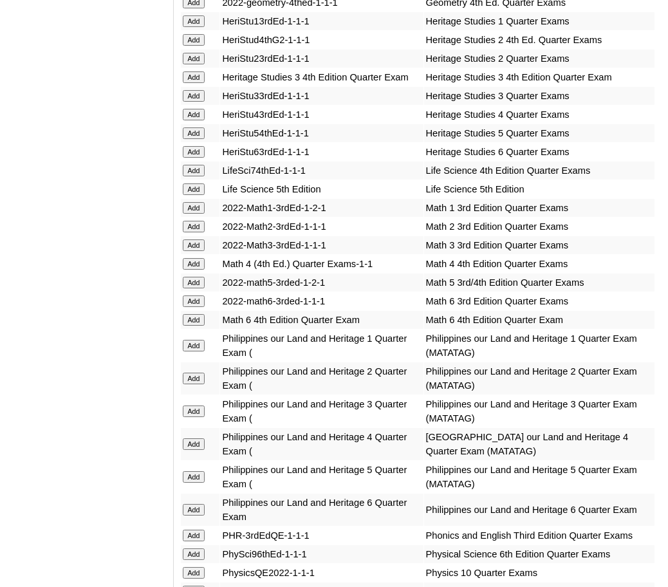
click at [199, 139] on input "Add" at bounding box center [194, 133] width 23 height 12
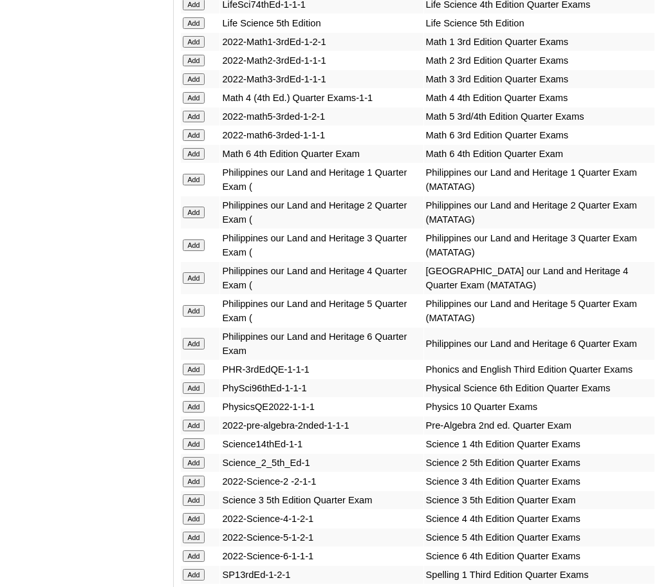
scroll to position [2716, 0]
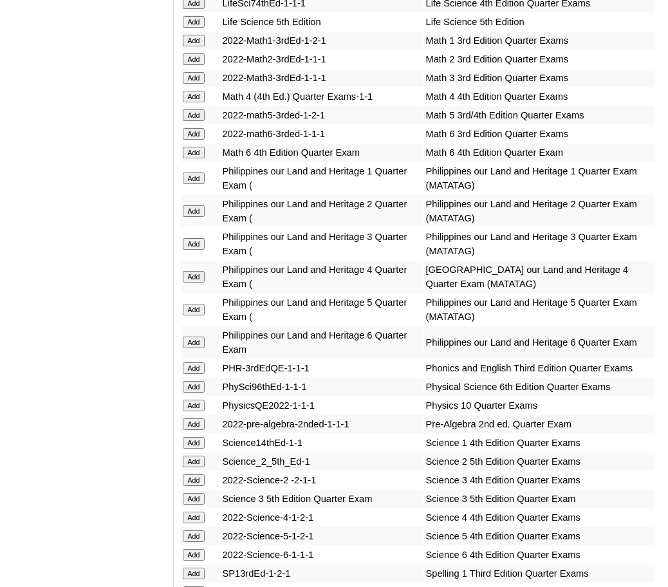
click at [191, 121] on input "Add" at bounding box center [194, 115] width 23 height 12
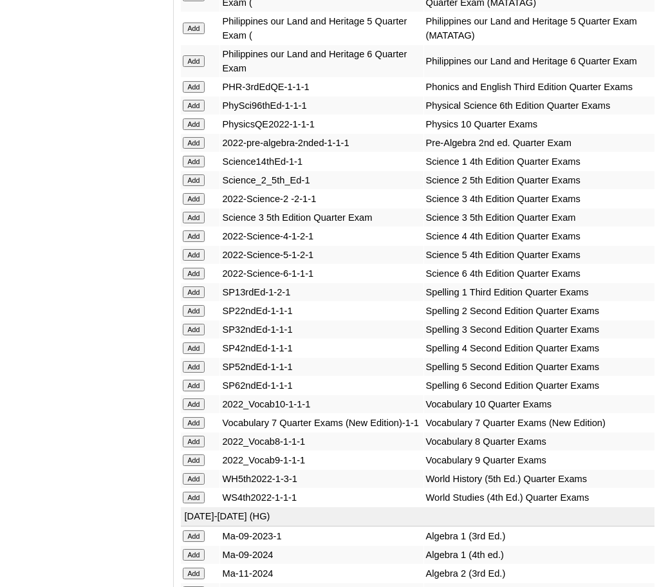
scroll to position [2999, 0]
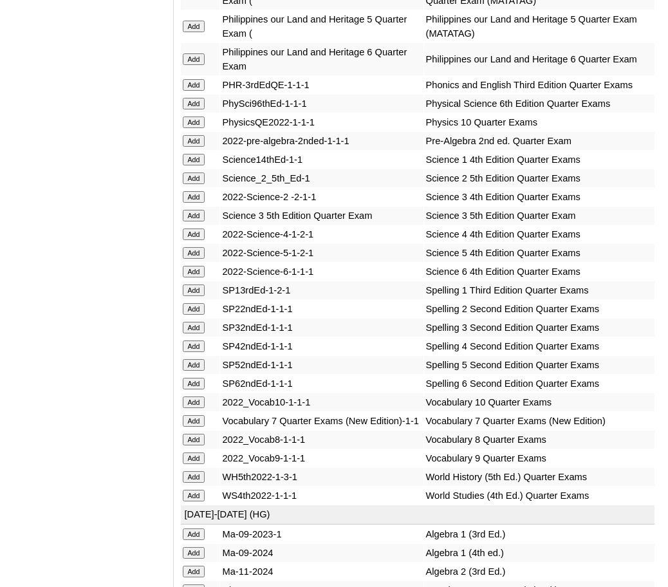
click at [196, 259] on input "Add" at bounding box center [194, 253] width 23 height 12
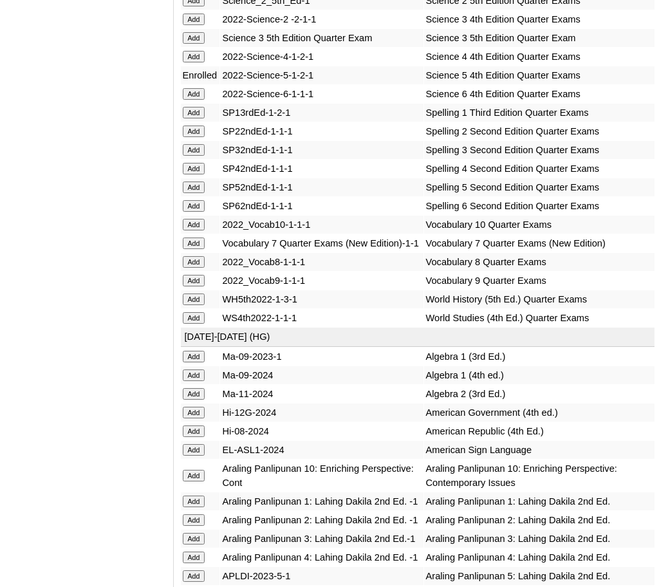
scroll to position [3176, 0]
click at [195, 194] on input "Add" at bounding box center [194, 188] width 23 height 12
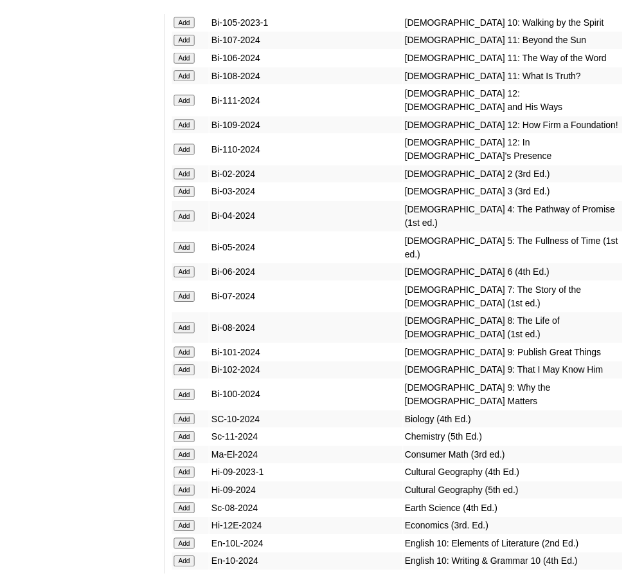
scroll to position [3929, 0]
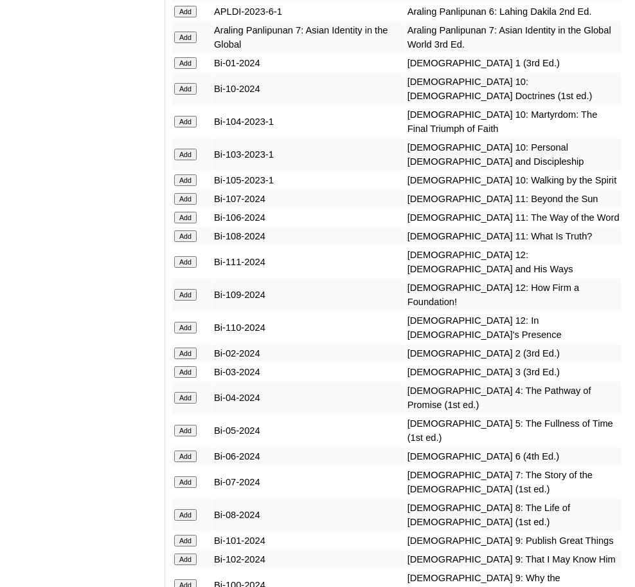
click at [189, 424] on input "Add" at bounding box center [185, 430] width 23 height 12
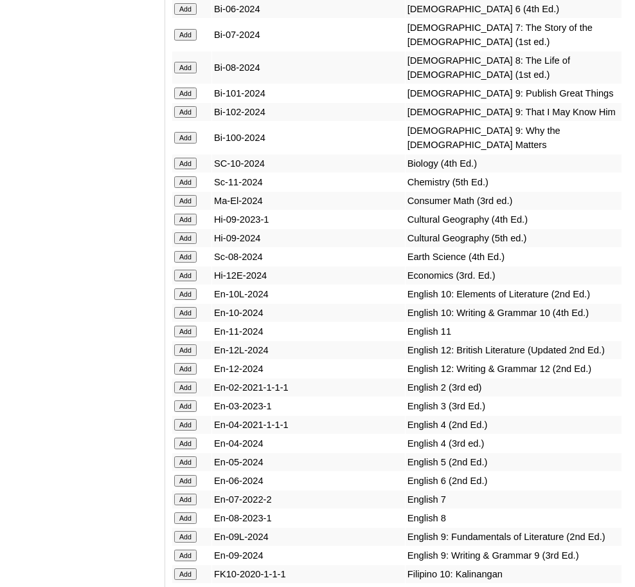
scroll to position [4377, 0]
click at [189, 455] on input "Add" at bounding box center [185, 461] width 23 height 12
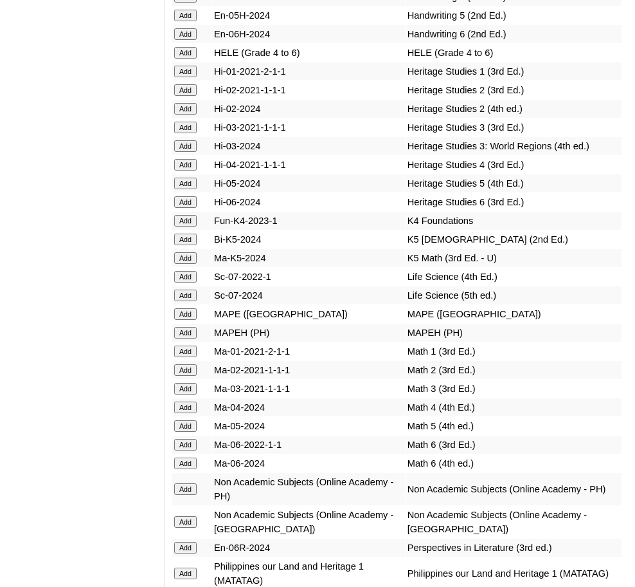
scroll to position [5364, 0]
click at [187, 419] on input "Add" at bounding box center [185, 425] width 23 height 12
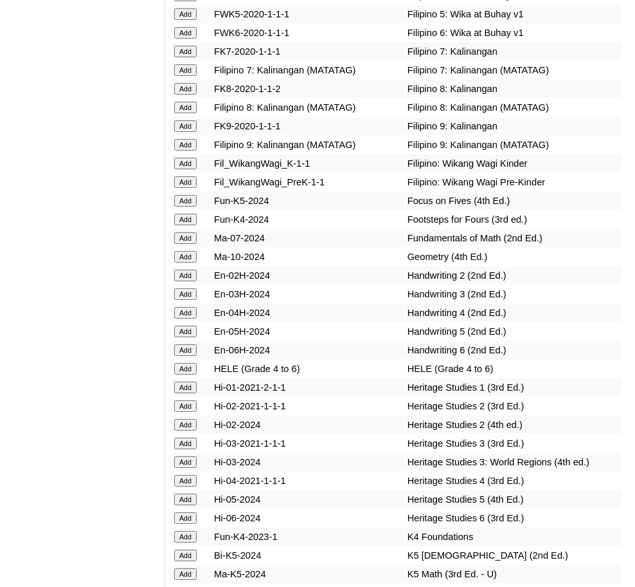
scroll to position [5048, 0]
click at [187, 493] on input "Add" at bounding box center [185, 499] width 23 height 12
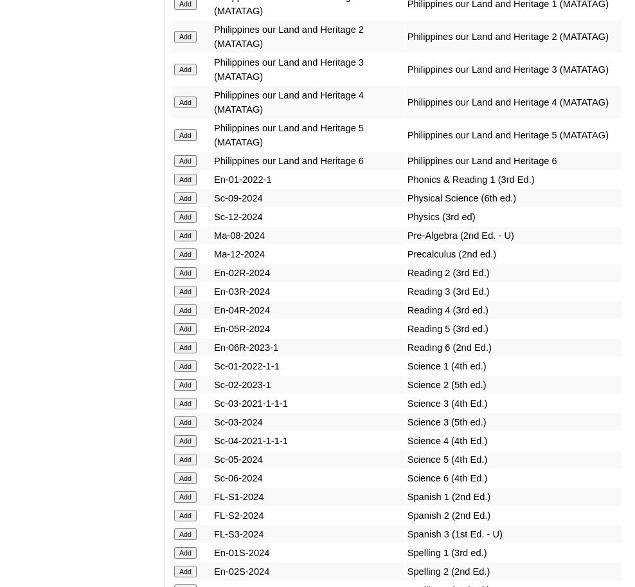
scroll to position [5934, 0]
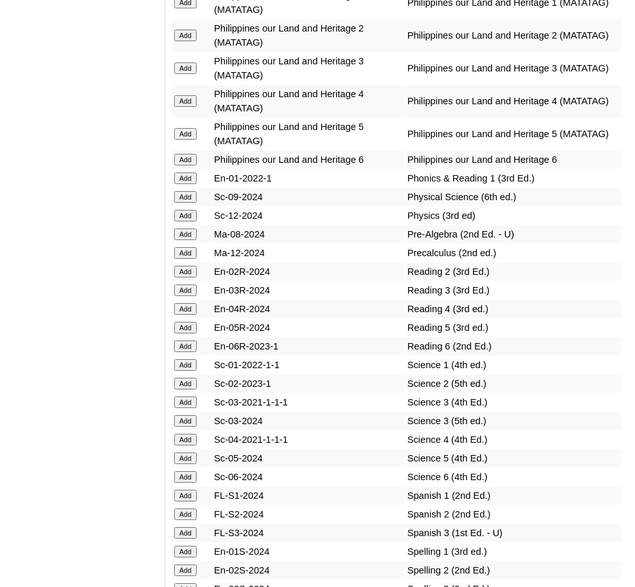
click at [189, 322] on input "Add" at bounding box center [185, 328] width 23 height 12
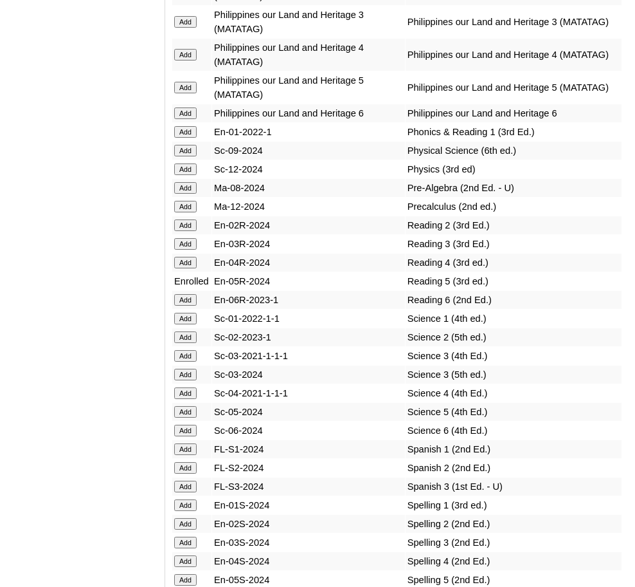
scroll to position [5981, 0]
click at [183, 405] on input "Add" at bounding box center [185, 411] width 23 height 12
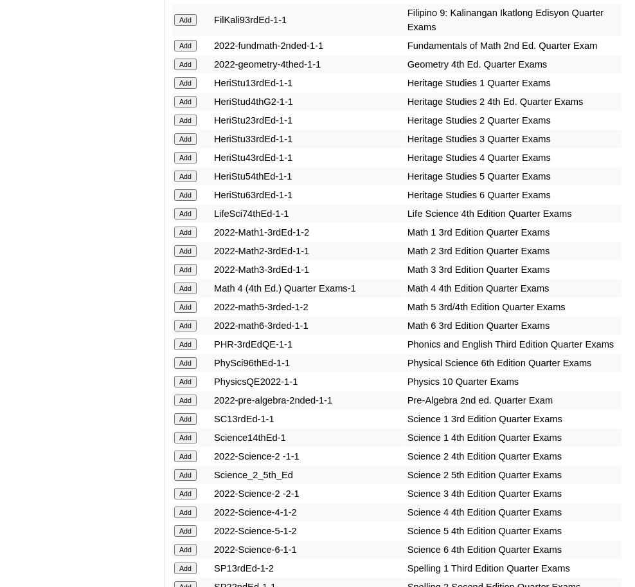
scroll to position [8226, 0]
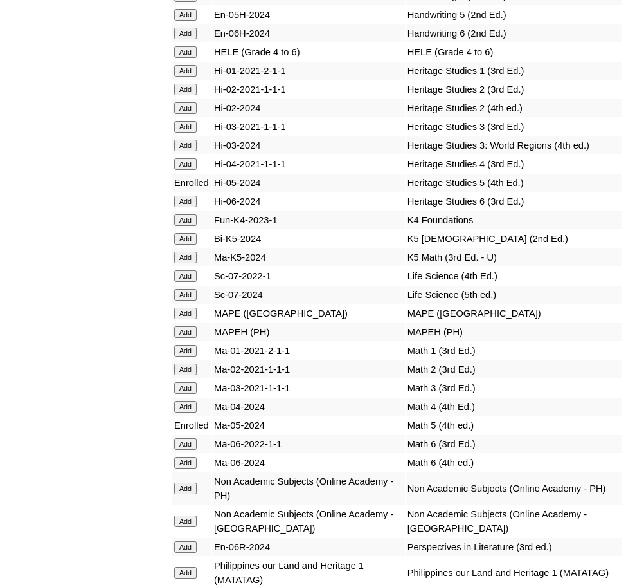
scroll to position [5377, 0]
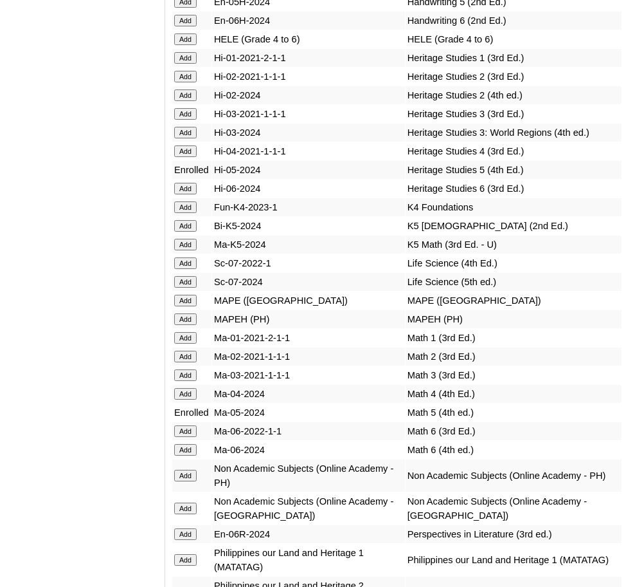
click at [183, 502] on input "Add" at bounding box center [185, 508] width 23 height 12
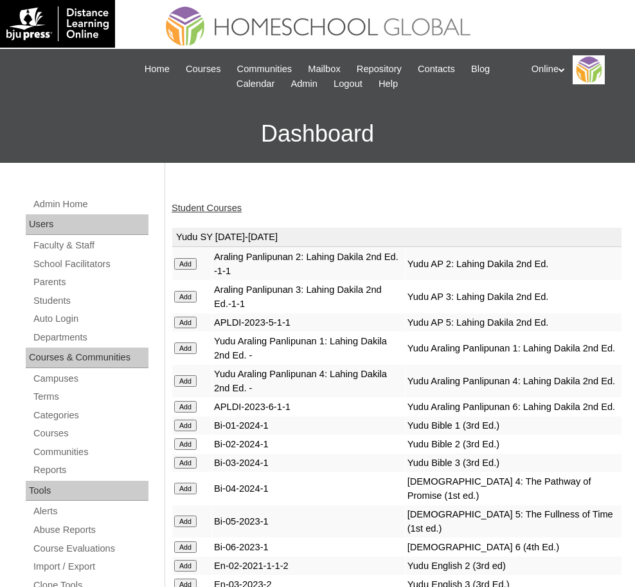
click at [215, 204] on link "Student Courses" at bounding box center [207, 208] width 70 height 10
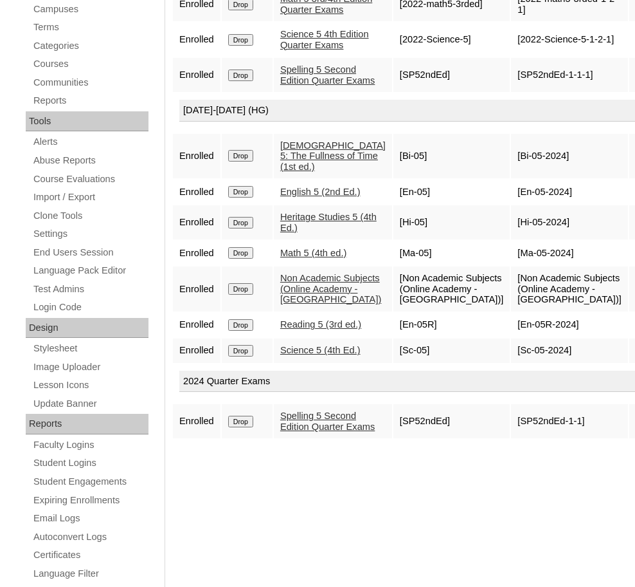
scroll to position [373, 0]
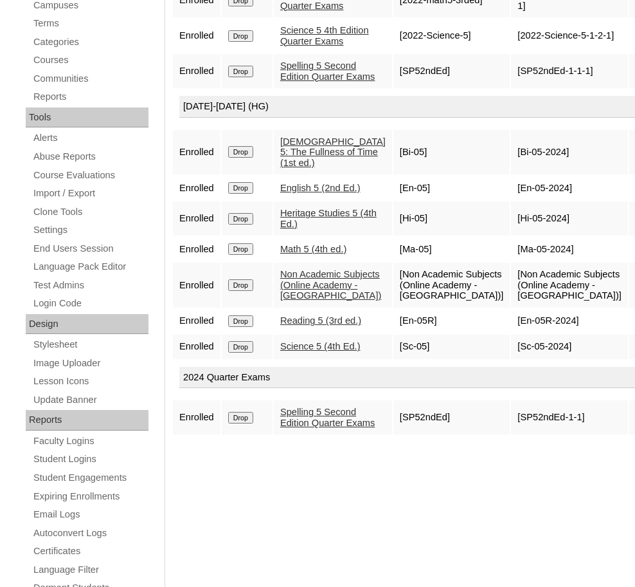
click at [242, 423] on input "Drop" at bounding box center [240, 418] width 25 height 12
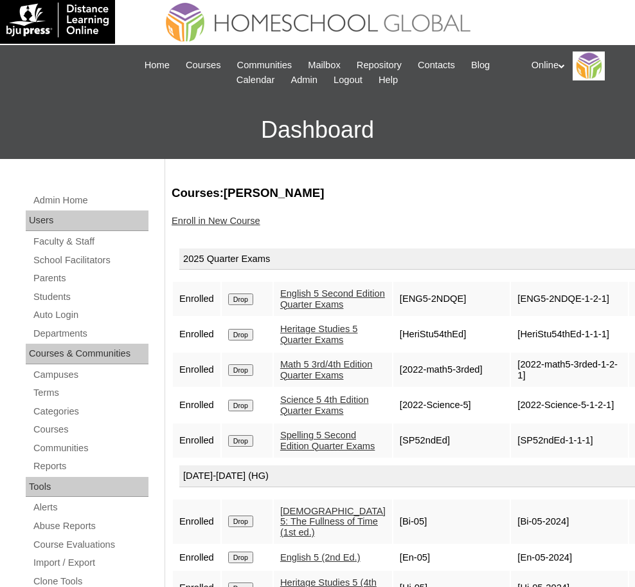
scroll to position [5, 0]
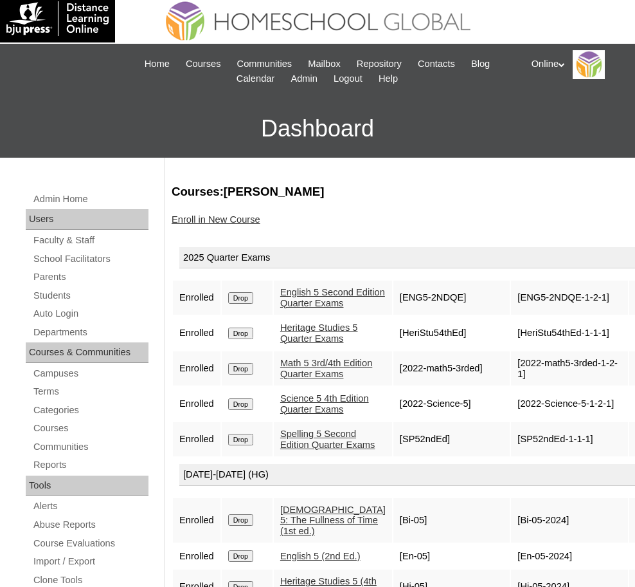
click at [228, 219] on link "Enroll in New Course" at bounding box center [216, 219] width 89 height 10
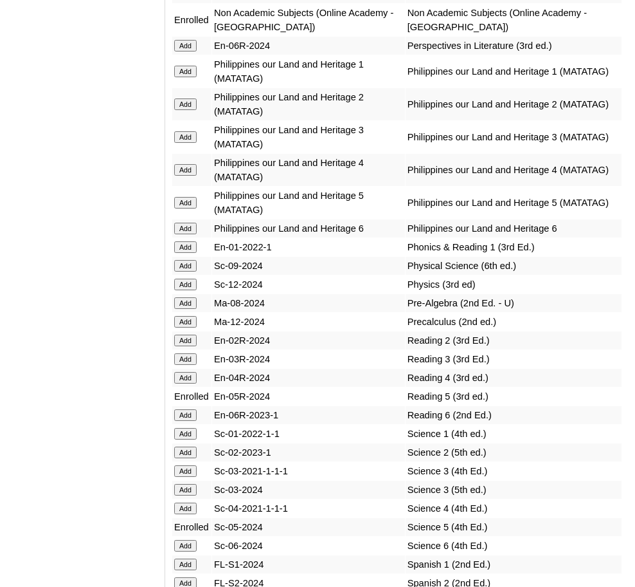
scroll to position [5866, 0]
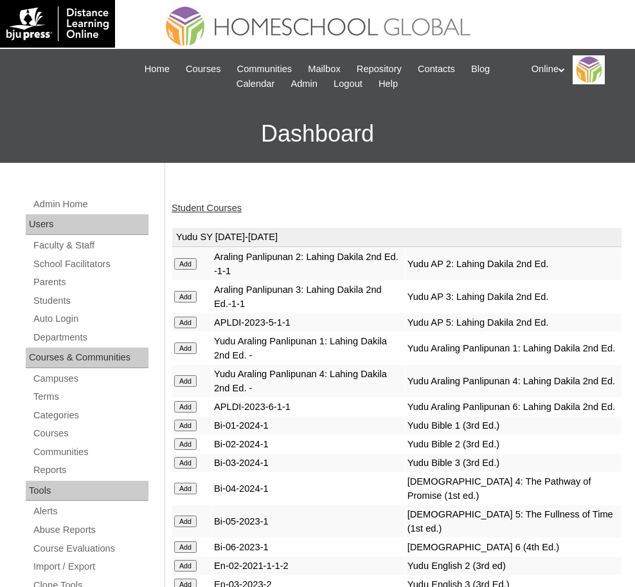
click at [212, 208] on link "Student Courses" at bounding box center [207, 208] width 70 height 10
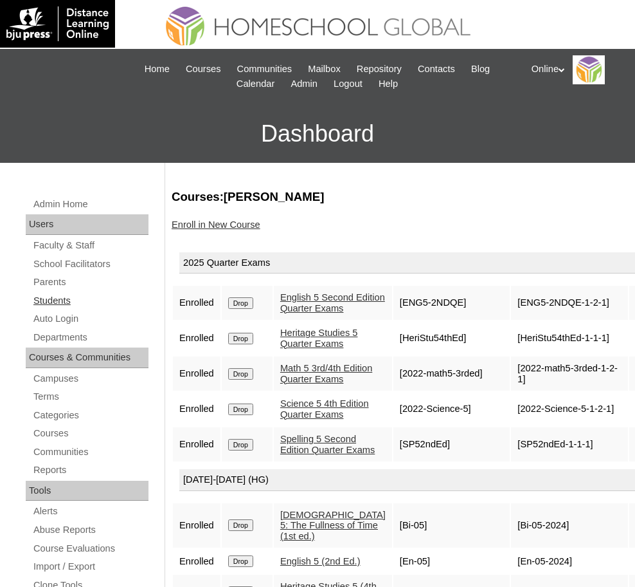
click at [60, 294] on link "Students" at bounding box center [90, 301] width 116 height 16
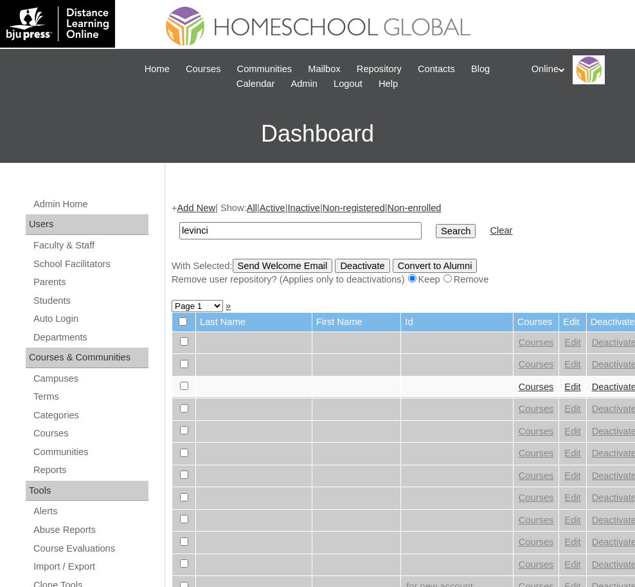
type input "levinci"
click at [436, 229] on input "Search" at bounding box center [456, 231] width 40 height 14
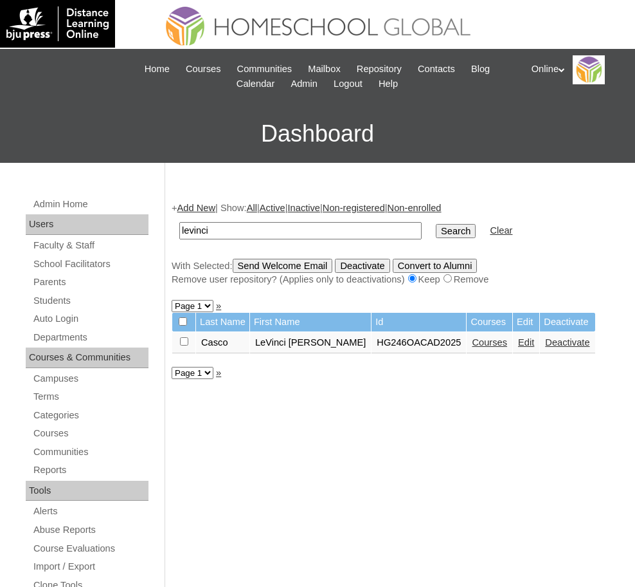
click at [472, 342] on link "Courses" at bounding box center [489, 342] width 35 height 10
